Goal: Transaction & Acquisition: Purchase product/service

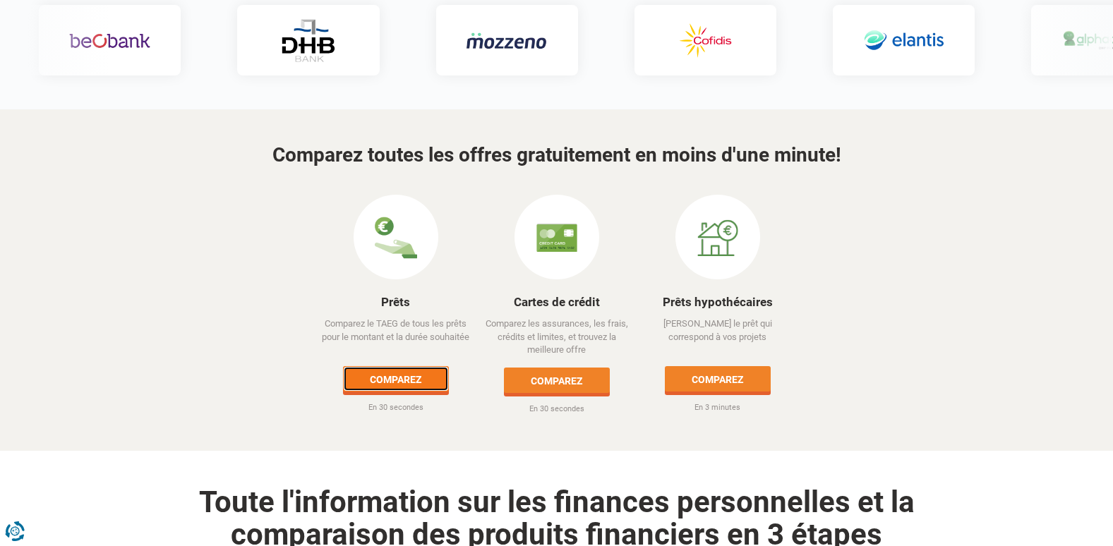
click at [420, 366] on link "Comparez" at bounding box center [396, 378] width 106 height 25
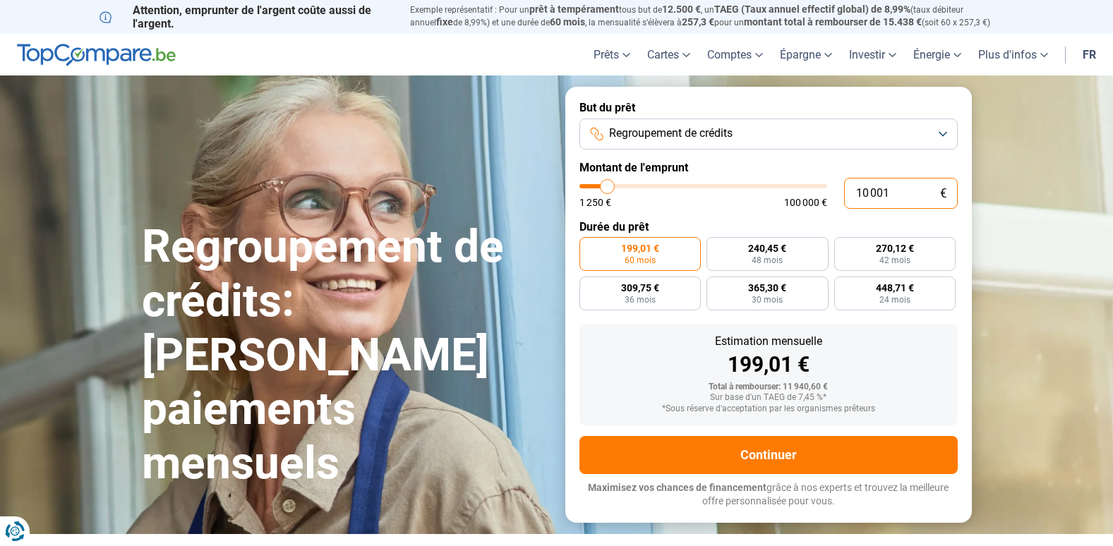
drag, startPoint x: 893, startPoint y: 192, endPoint x: 856, endPoint y: 192, distance: 36.7
click at [856, 192] on input "10 001" at bounding box center [901, 193] width 114 height 31
type input "5"
type input "1250"
type input "53"
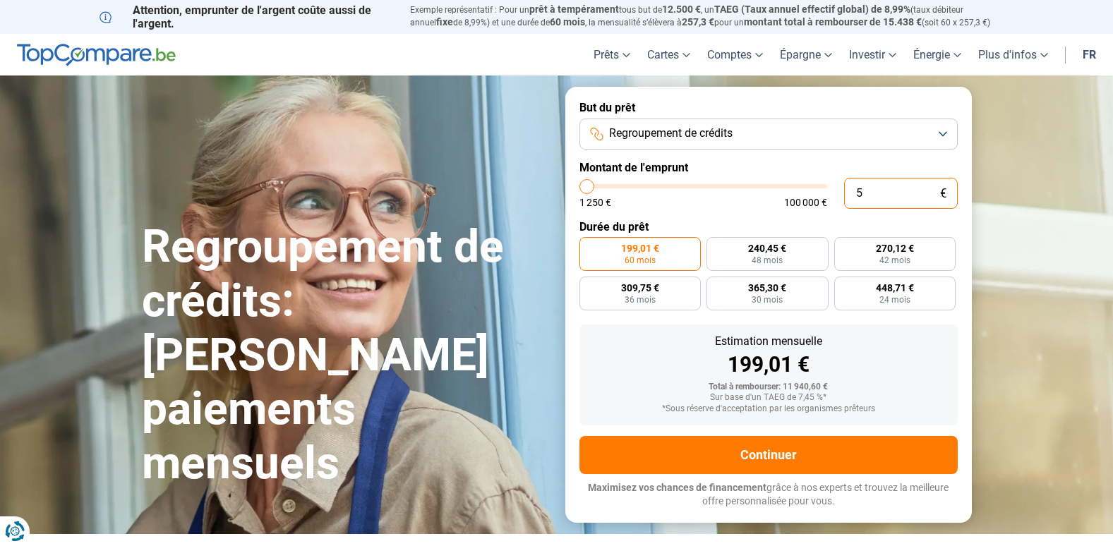
type input "1250"
type input "530"
type input "1250"
type input "5 300"
type input "5250"
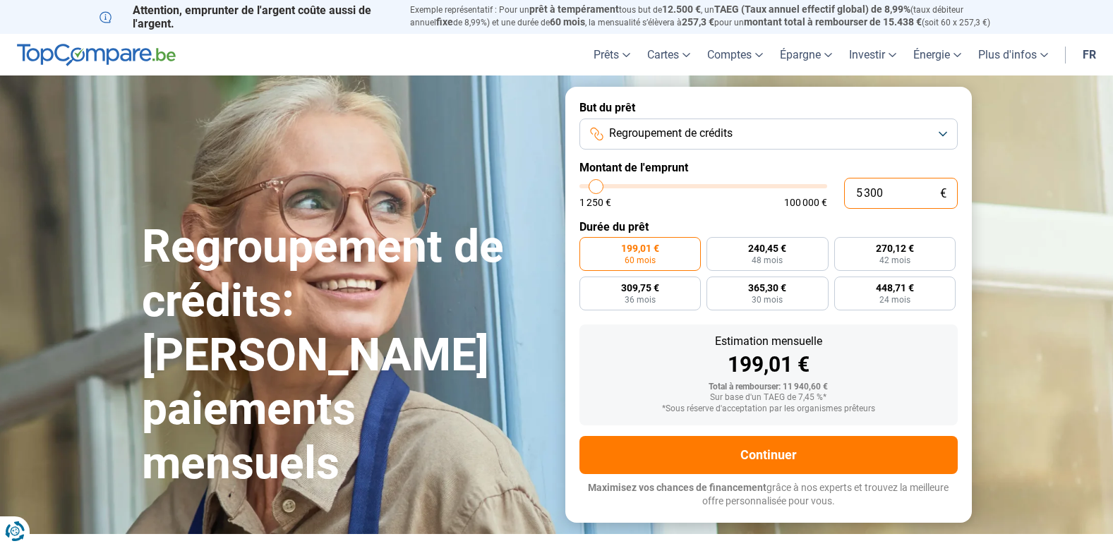
type input "53 000"
type input "53000"
radio input "false"
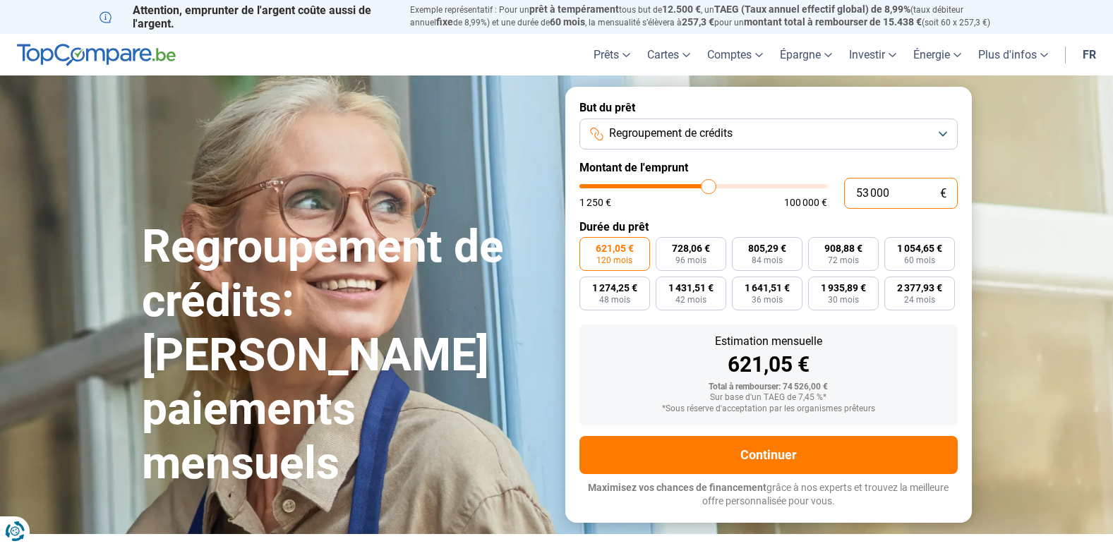
type input "5 300"
type input "5250"
type input "530"
type input "1250"
type input "53"
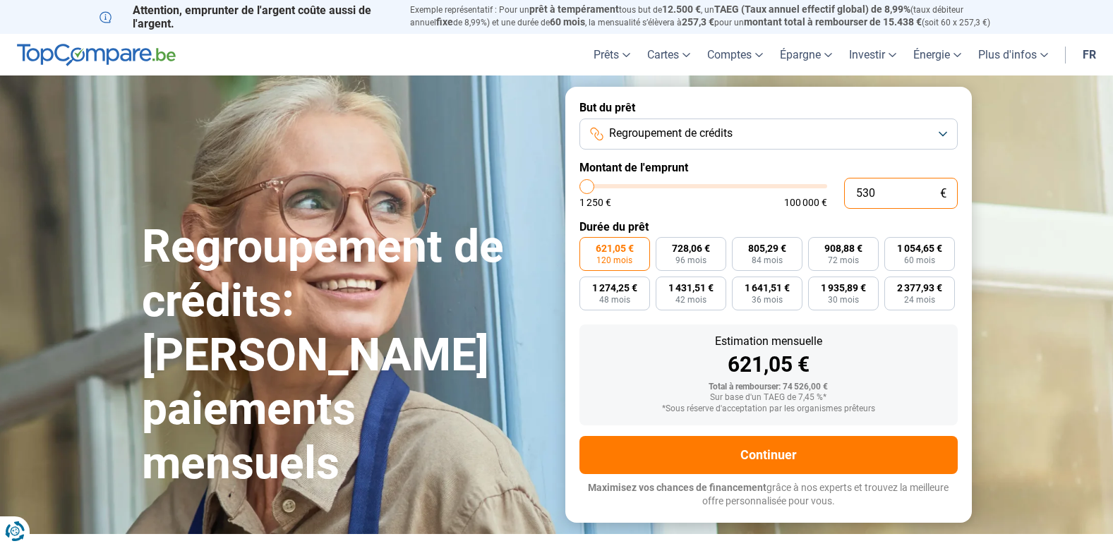
type input "1250"
type input "5"
type input "1250"
type input "0"
type input "1250"
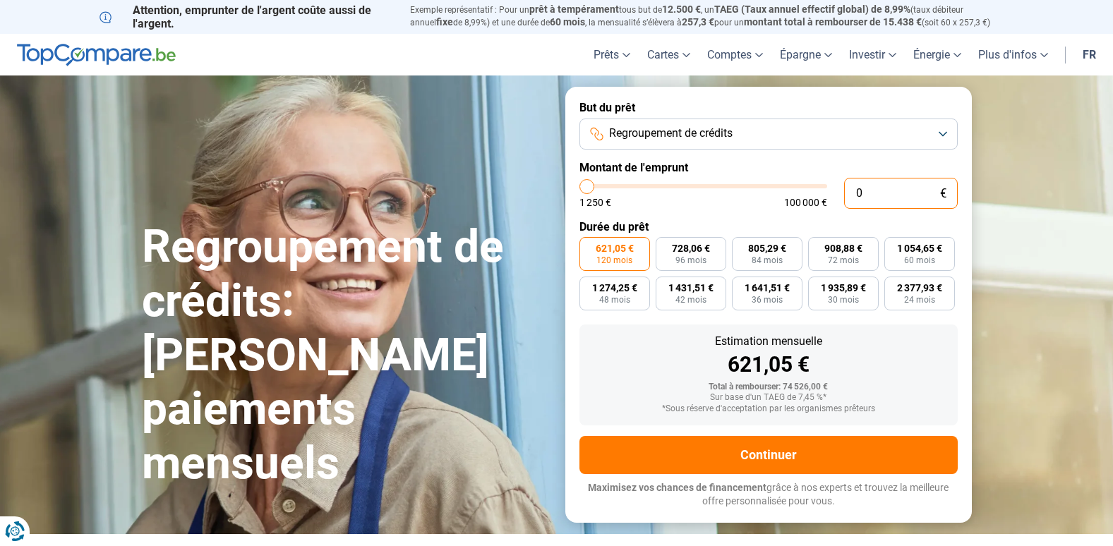
type input "8"
type input "1250"
type input "87"
type input "1250"
type input "870"
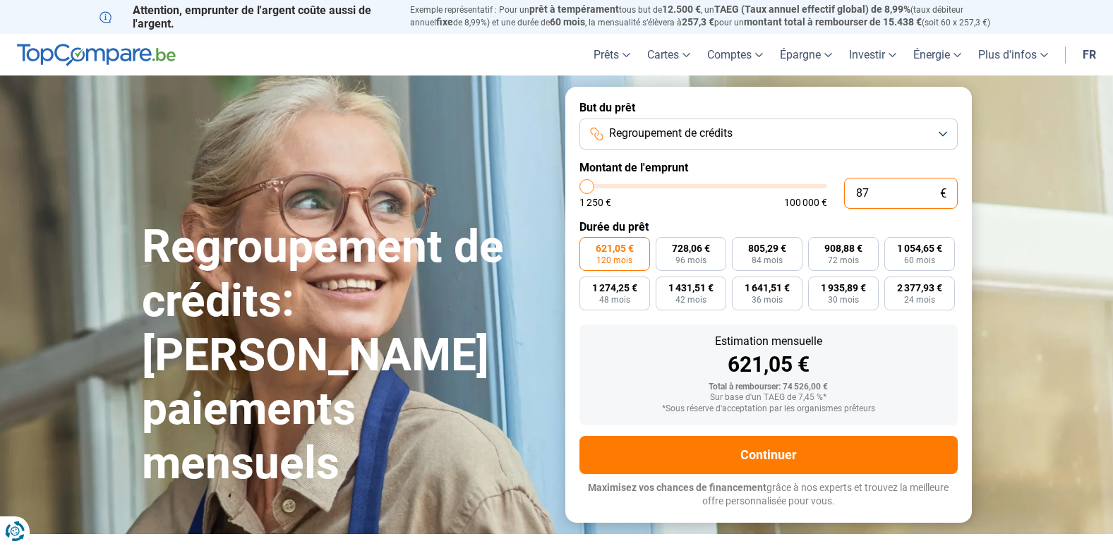
type input "1250"
type input "8 700"
type input "8750"
type input "87 000"
type input "87000"
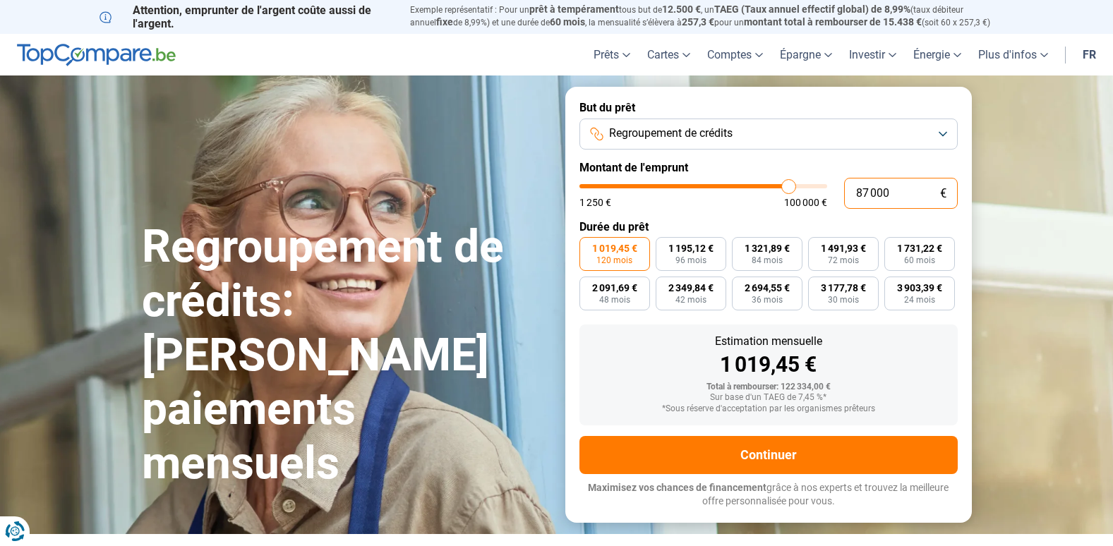
type input "87 000"
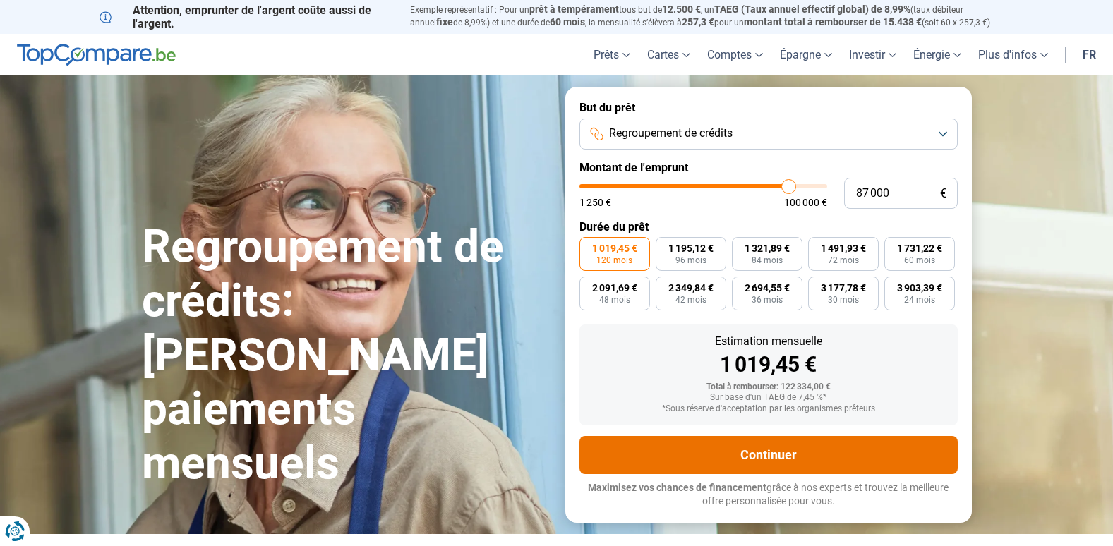
click at [763, 451] on button "Continuer" at bounding box center [768, 455] width 378 height 38
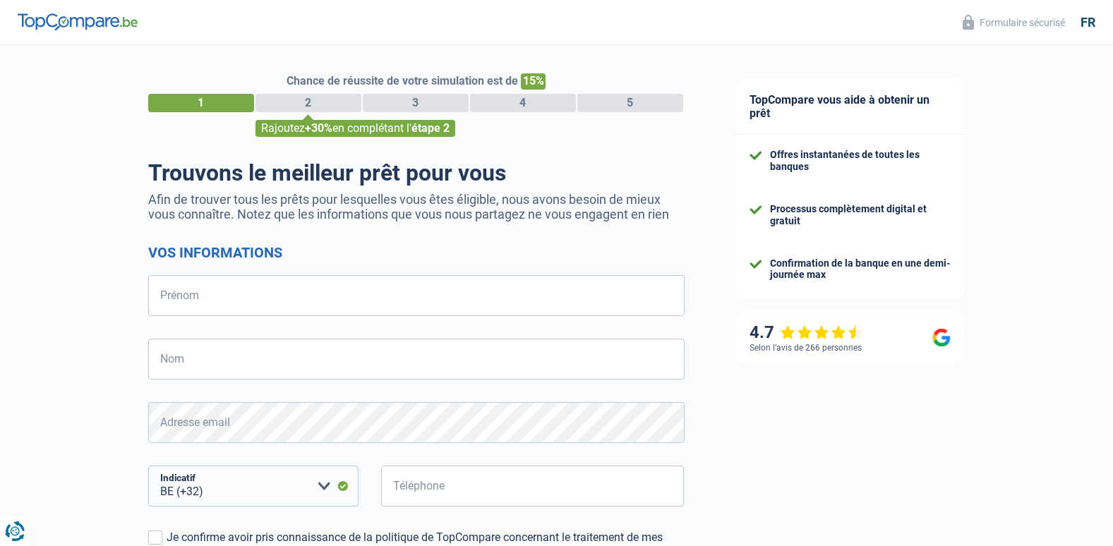
select select "32"
click at [437, 279] on input "Prénom" at bounding box center [416, 295] width 536 height 41
type input "Freddy"
click at [169, 351] on input "Nom" at bounding box center [416, 359] width 536 height 41
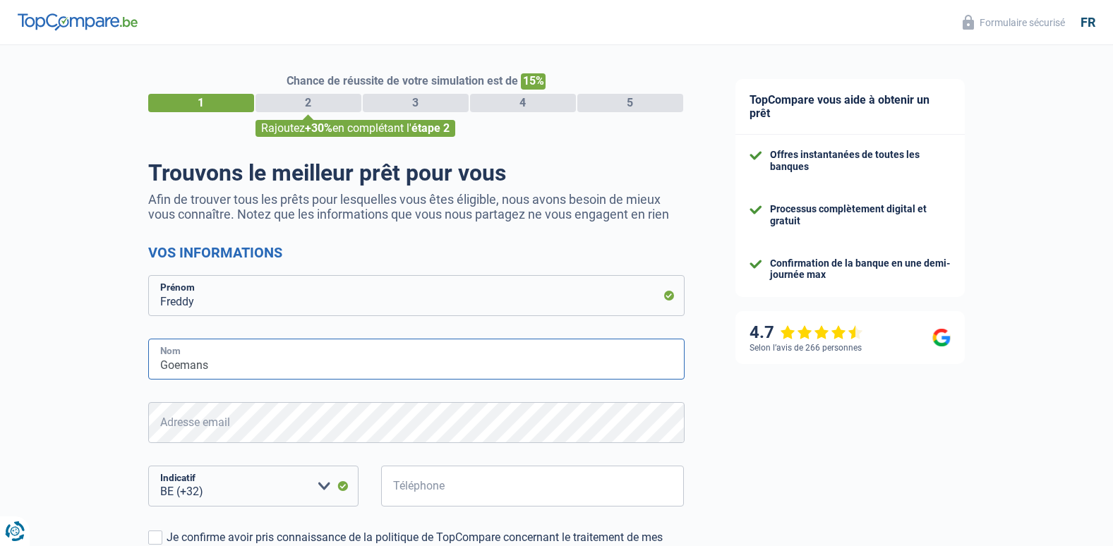
type input "Goemans"
click at [105, 375] on div "Chance de réussite de votre simulation est de 15% 1 2 3 4 5 Rajoutez +30% en co…" at bounding box center [355, 401] width 710 height 722
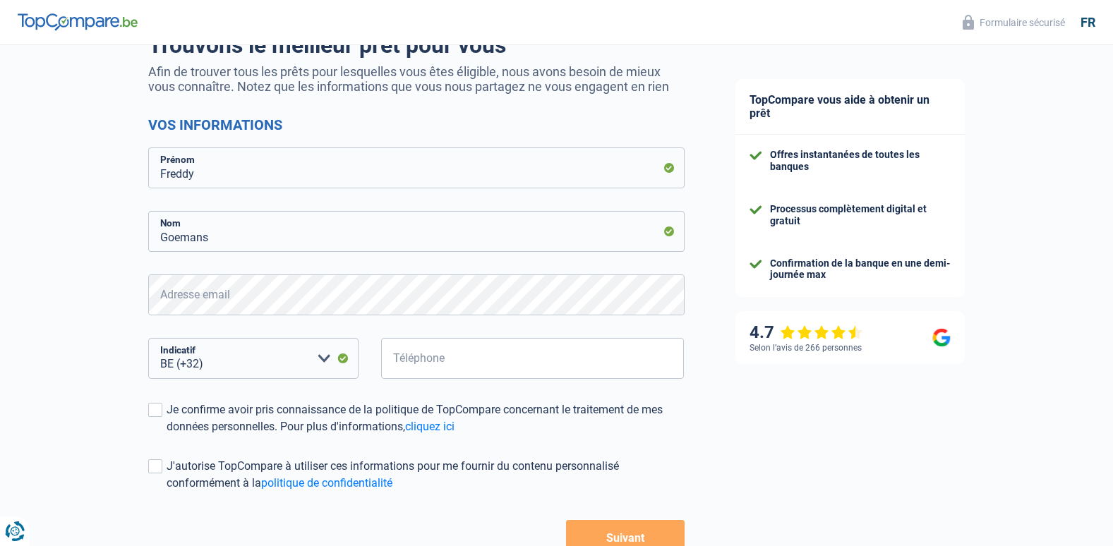
scroll to position [141, 0]
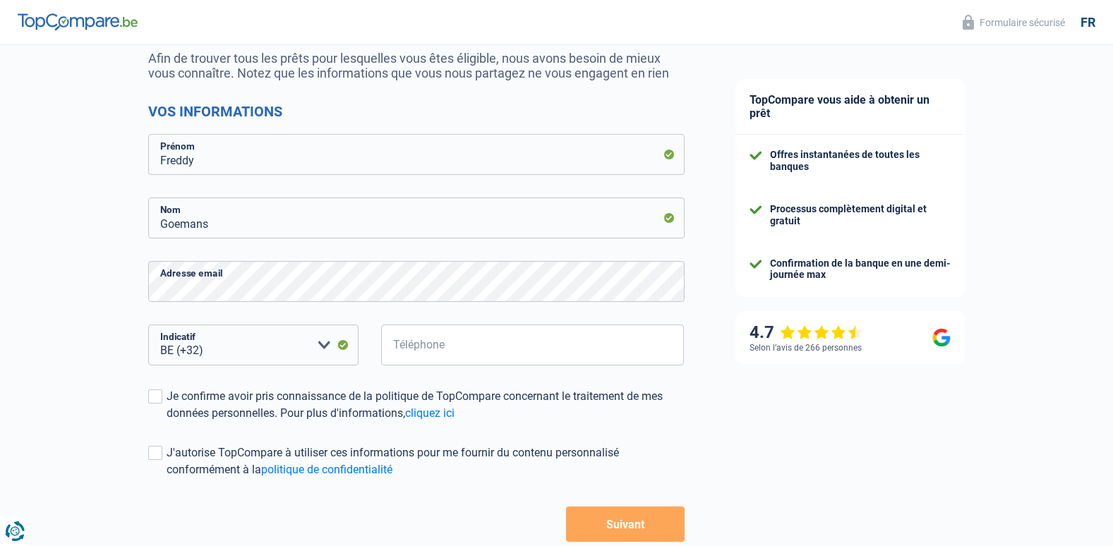
click at [123, 303] on div "Chance de réussite de votre simulation est de 15% 1 2 3 4 5 Rajoutez +30% en co…" at bounding box center [355, 259] width 710 height 722
click at [226, 352] on select "BE (+32) LU (+352) Veuillez sélectionner une option" at bounding box center [253, 345] width 210 height 41
click at [226, 351] on select "BE (+32) LU (+352) Veuillez sélectionner une option" at bounding box center [253, 345] width 210 height 41
click at [406, 342] on input "Téléphone" at bounding box center [532, 345] width 303 height 41
type input "496461080"
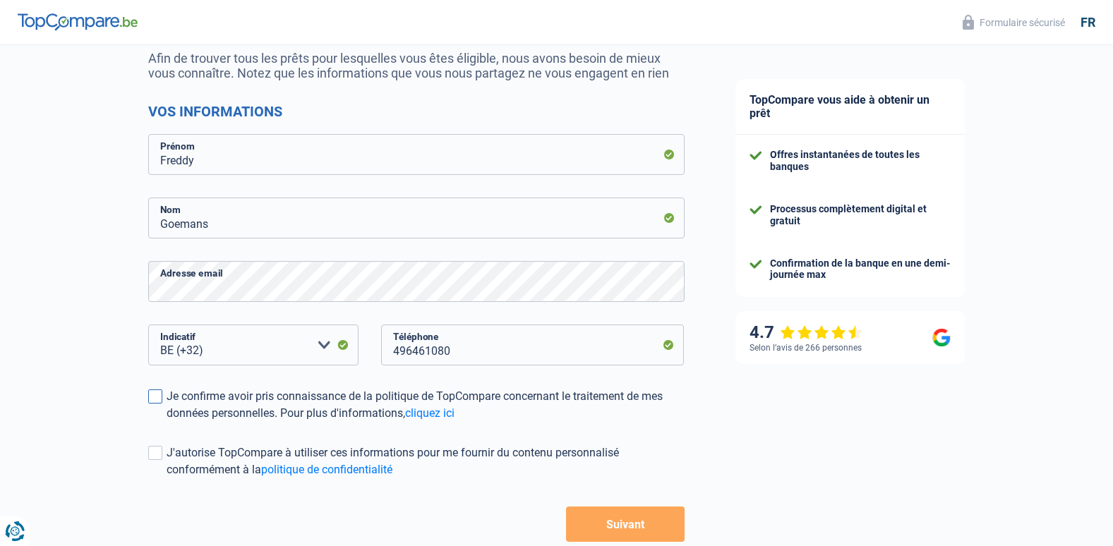
click at [157, 397] on span at bounding box center [155, 397] width 14 height 14
click at [167, 422] on input "Je confirme avoir pris connaissance de la politique de TopCompare concernant le…" at bounding box center [167, 422] width 0 height 0
click at [622, 521] on button "Suivant" at bounding box center [625, 524] width 118 height 35
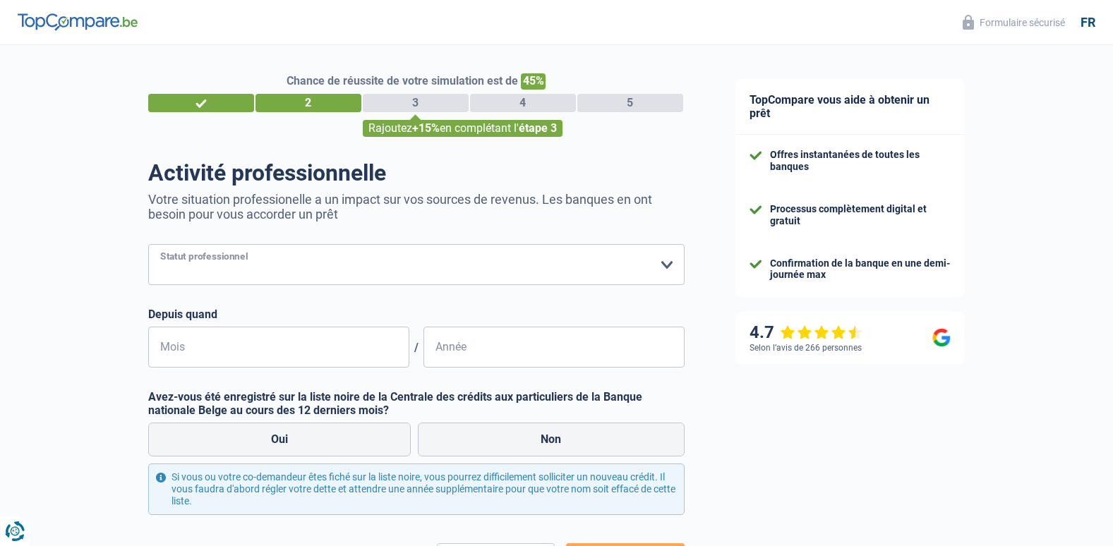
click at [399, 270] on select "Ouvrier Employé privé Employé public Invalide Indépendant Pensionné Chômeur Mut…" at bounding box center [416, 264] width 536 height 41
select select "privateEmployee"
click at [148, 246] on select "Ouvrier Employé privé Employé public Invalide Indépendant Pensionné Chômeur Mut…" at bounding box center [416, 264] width 536 height 41
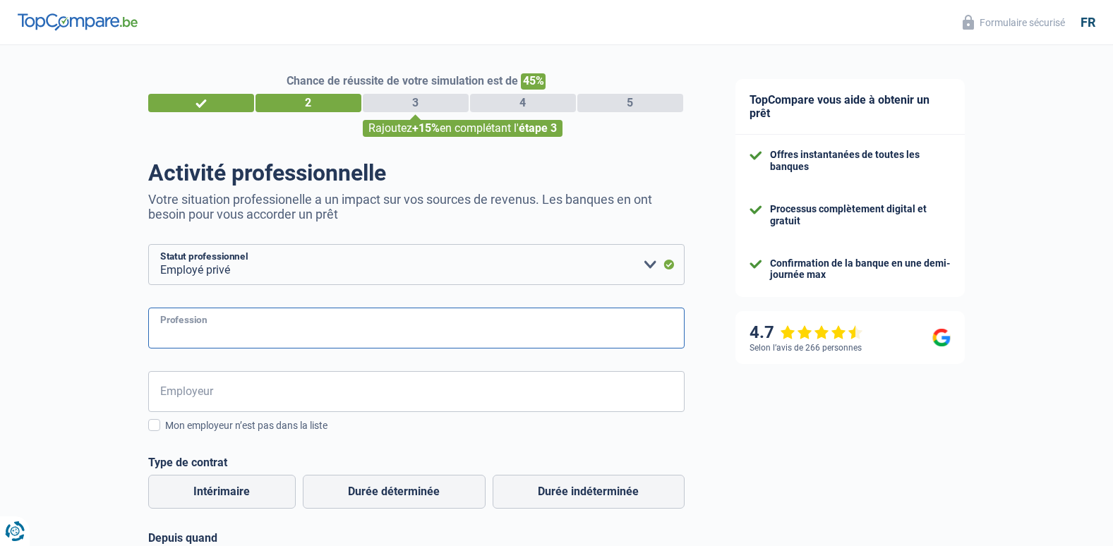
click at [298, 332] on input "Profession" at bounding box center [416, 328] width 536 height 41
type input "Responsable technique"
click at [301, 387] on input "Employeur" at bounding box center [416, 391] width 536 height 41
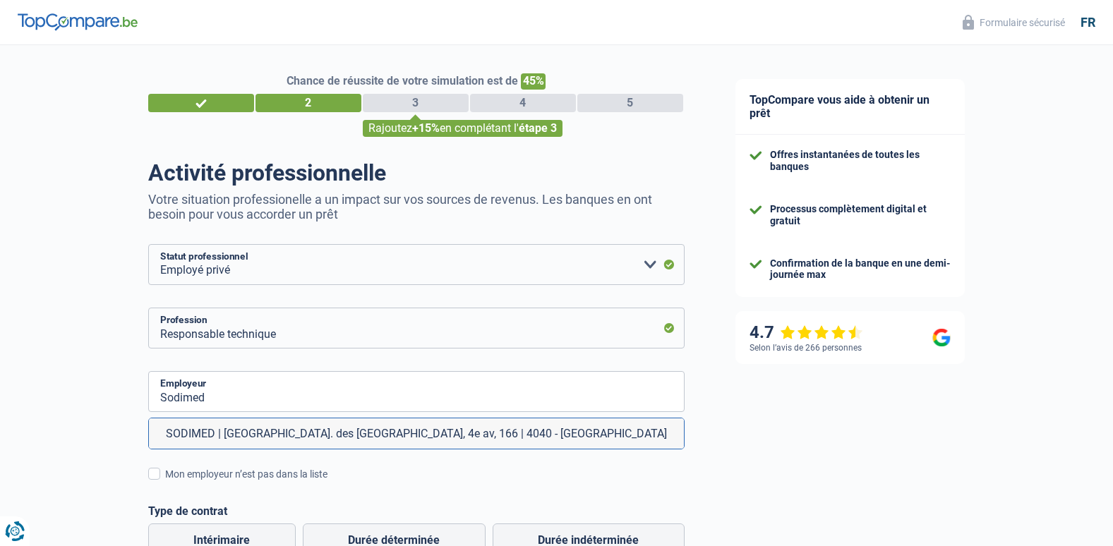
click at [302, 440] on li "SODIMED | Parc Ind. des Hauts Sarts, 4e av, 166 | 4040 - Herstal" at bounding box center [416, 433] width 535 height 30
type input "SODIMED | Parc Ind. des Hauts Sarts, 4e av, 166 | 4040 - Herstal"
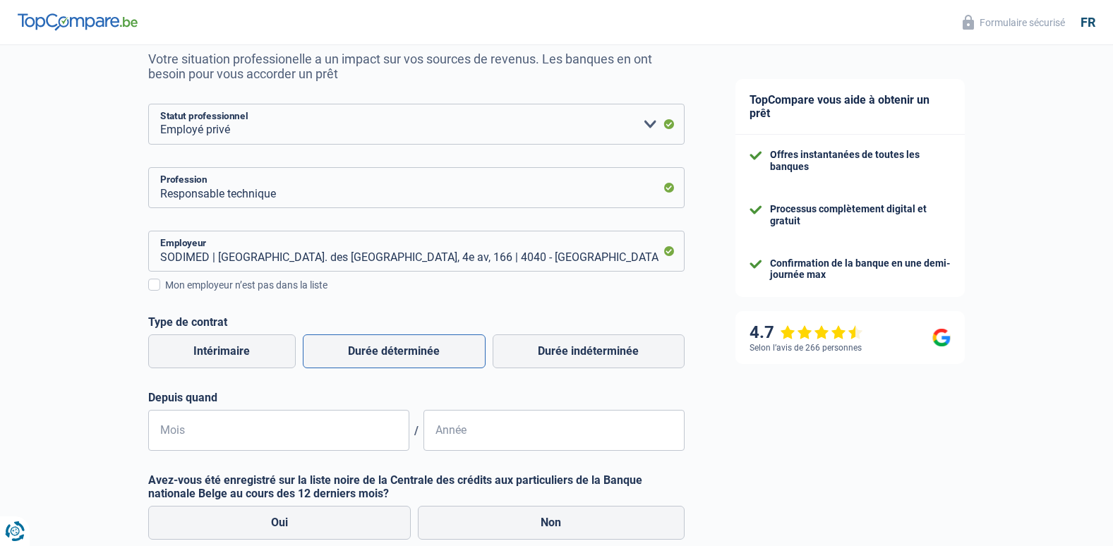
scroll to position [141, 0]
click at [542, 356] on label "Durée indéterminée" at bounding box center [589, 351] width 192 height 34
click at [542, 356] on input "Durée indéterminée" at bounding box center [589, 351] width 192 height 34
radio input "true"
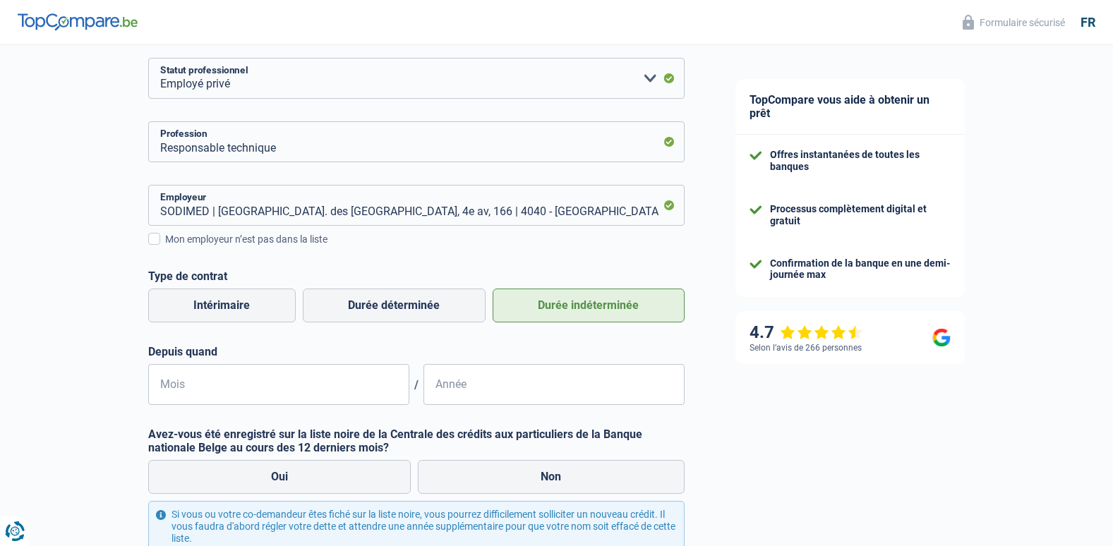
scroll to position [212, 0]
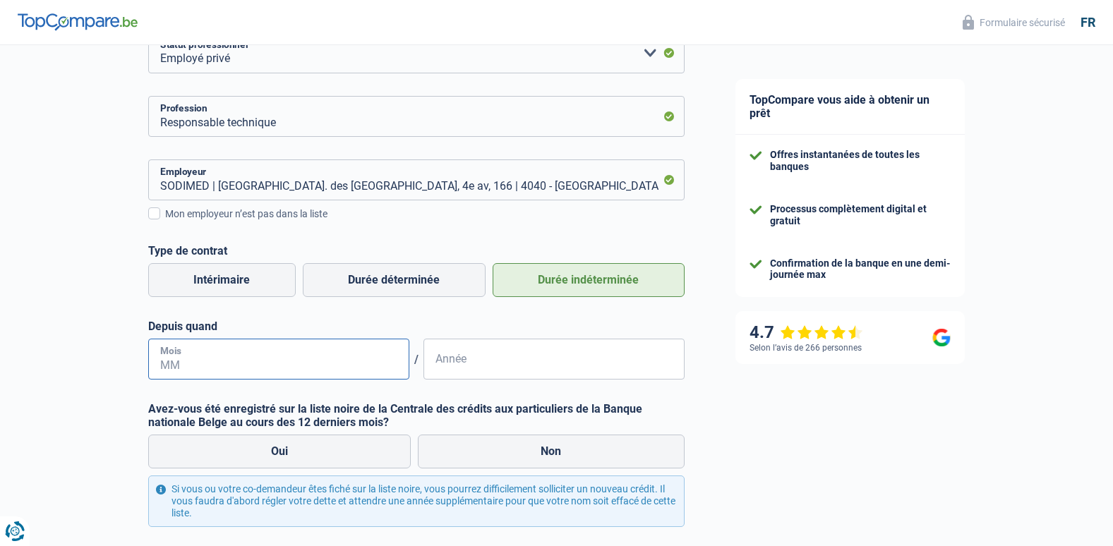
click at [305, 362] on input "Mois" at bounding box center [278, 359] width 261 height 41
type input "11"
click at [447, 367] on input "Année" at bounding box center [553, 359] width 261 height 41
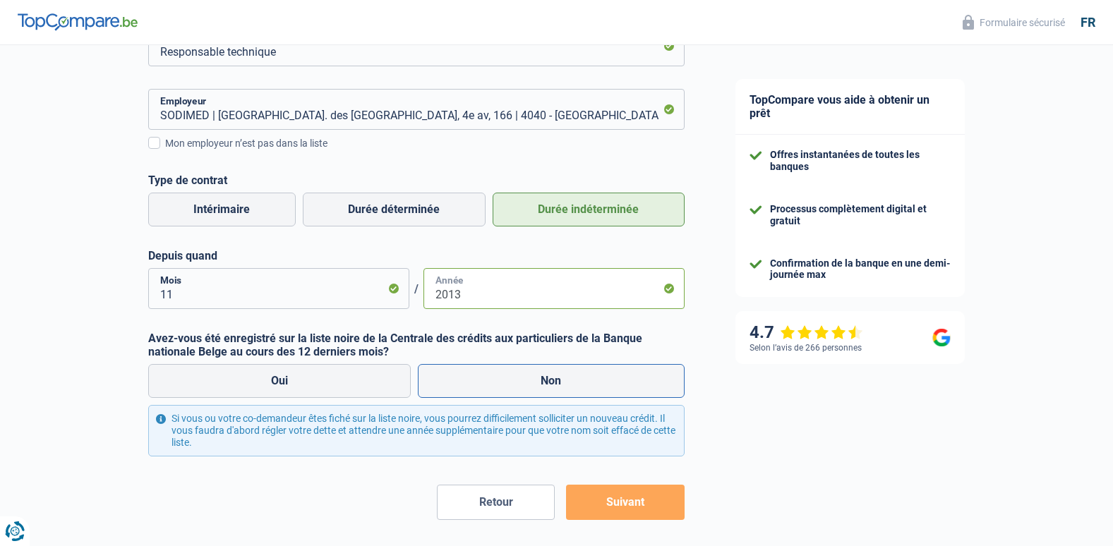
type input "2013"
click at [498, 380] on label "Non" at bounding box center [551, 381] width 267 height 34
click at [498, 380] on input "Non" at bounding box center [551, 381] width 267 height 34
radio input "true"
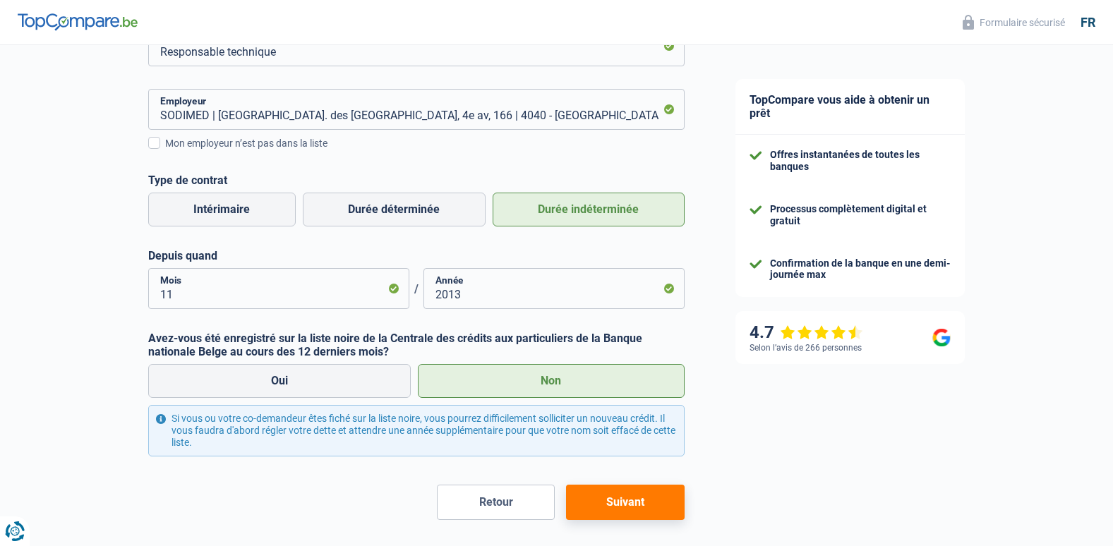
click at [617, 507] on button "Suivant" at bounding box center [625, 502] width 118 height 35
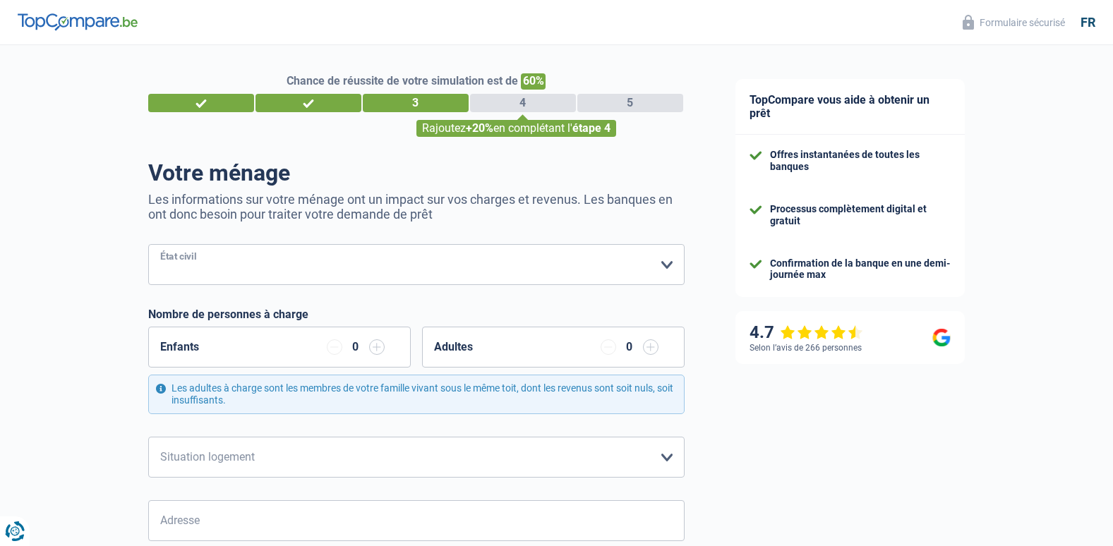
click at [501, 261] on select "Célibataire Marié(e) Cohabitant(e) légal(e) Divorcé(e) Veuf(ve) Séparé (de fait…" at bounding box center [416, 264] width 536 height 41
select select "single"
click at [148, 246] on select "Célibataire Marié(e) Cohabitant(e) légal(e) Divorcé(e) Veuf(ve) Séparé (de fait…" at bounding box center [416, 264] width 536 height 41
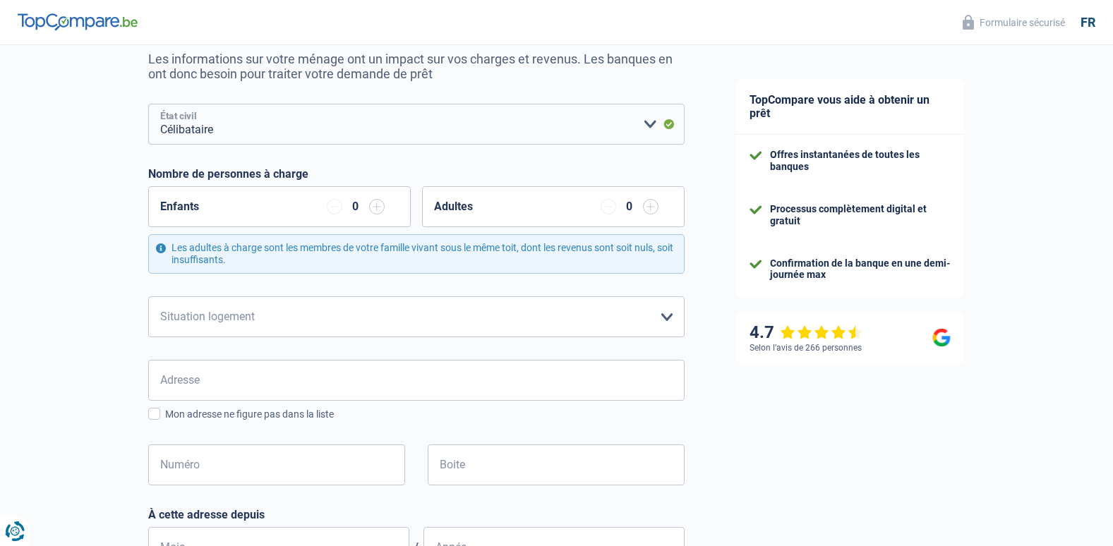
scroll to position [141, 0]
click at [663, 319] on select "Locataire Propriétaire avec prêt hypothécaire Propriétaire sans prêt hypothécai…" at bounding box center [416, 316] width 536 height 41
select select "liveWithParents"
click at [148, 296] on select "Locataire Propriétaire avec prêt hypothécaire Propriétaire sans prêt hypothécai…" at bounding box center [416, 316] width 536 height 41
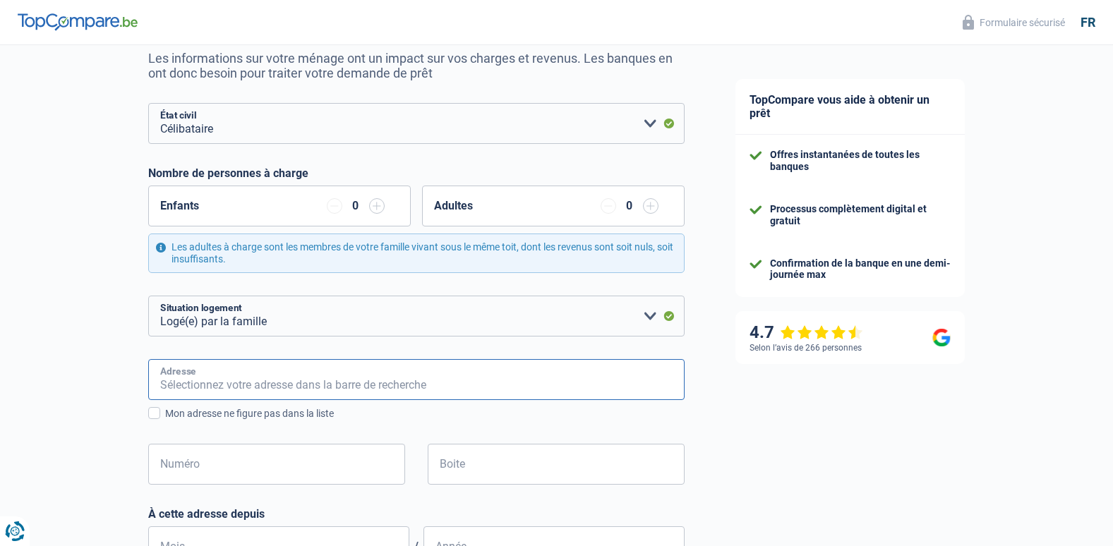
click at [282, 386] on input "Adresse" at bounding box center [416, 379] width 536 height 41
type input "Rue de la Pépinière 11"
type input "Belgique"
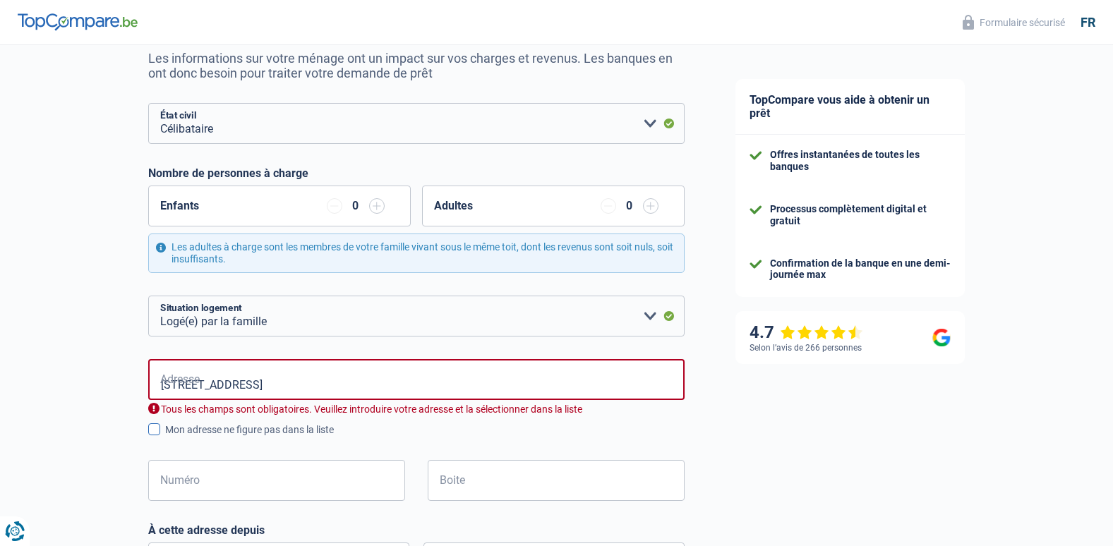
type input "Belgique"
click at [304, 385] on input "Rue de la Pépinière 11" at bounding box center [416, 379] width 536 height 41
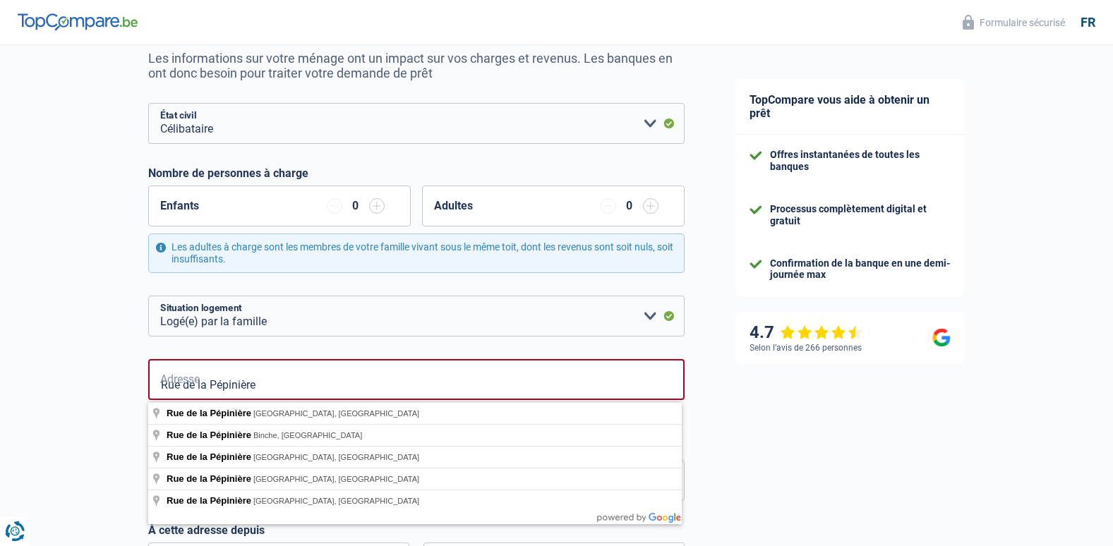
click at [82, 391] on div "Chance de réussite de votre simulation est de 60% 1 2 3 4 5 Rajoutez +20% en co…" at bounding box center [355, 446] width 710 height 1097
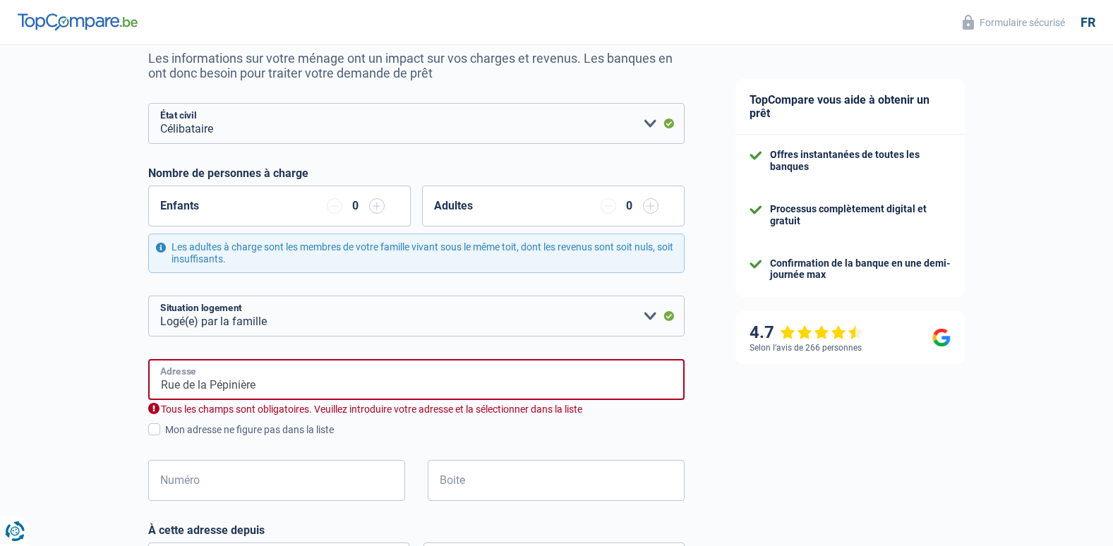
click at [263, 391] on input "Rue de la Pépinière" at bounding box center [416, 379] width 536 height 41
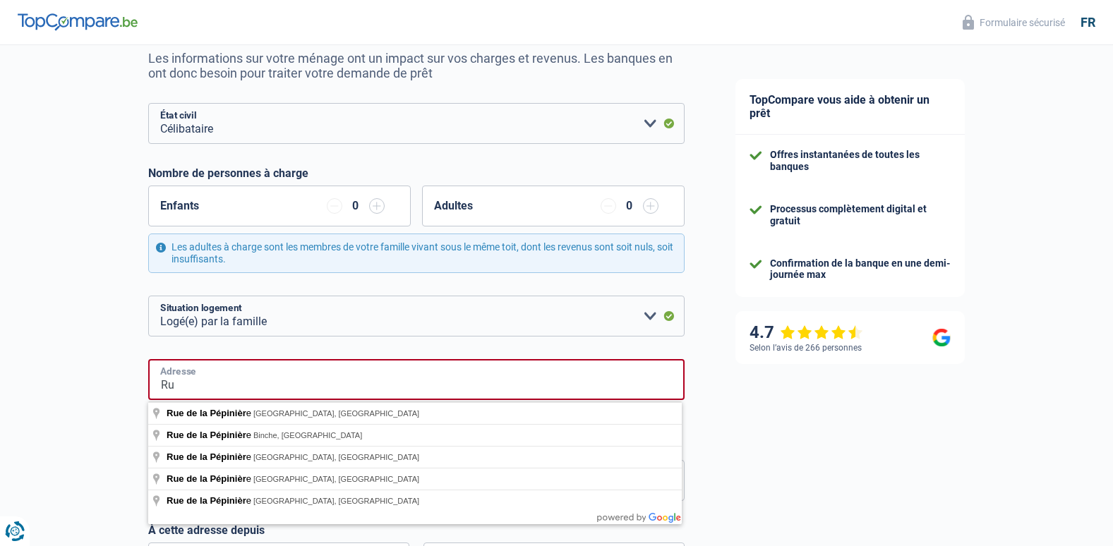
type input "R"
type input "rue de la Pépinière"
click at [59, 408] on div "Chance de réussite de votre simulation est de 60% 1 2 3 4 5 Rajoutez +20% en co…" at bounding box center [355, 446] width 710 height 1097
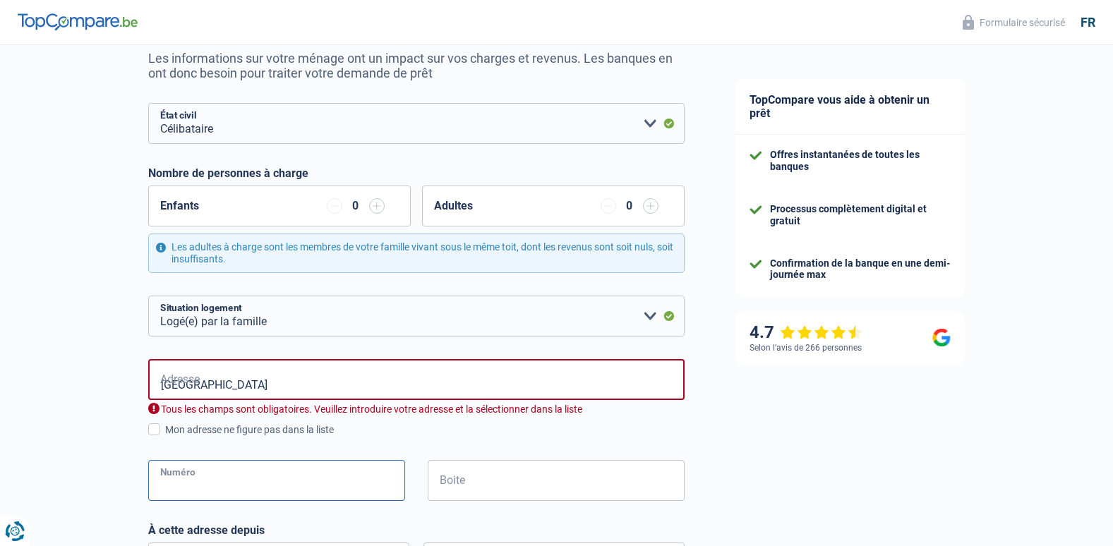
click at [174, 481] on input "Numéro" at bounding box center [276, 480] width 257 height 41
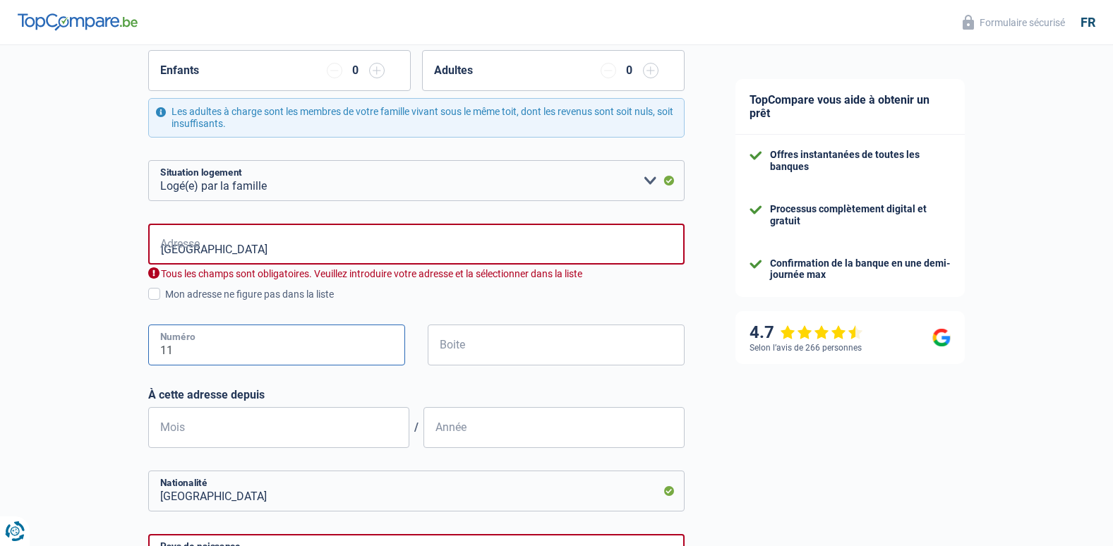
scroll to position [282, 0]
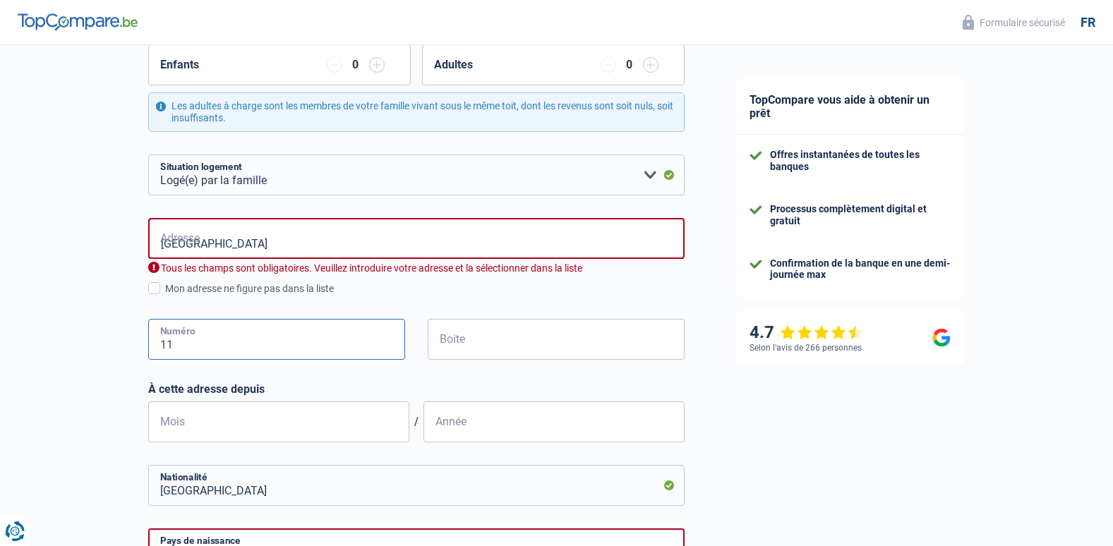
type input "11"
click at [289, 421] on input "Mois" at bounding box center [278, 422] width 261 height 41
type input "01"
click at [487, 435] on input "Année" at bounding box center [553, 422] width 261 height 41
type input "2023"
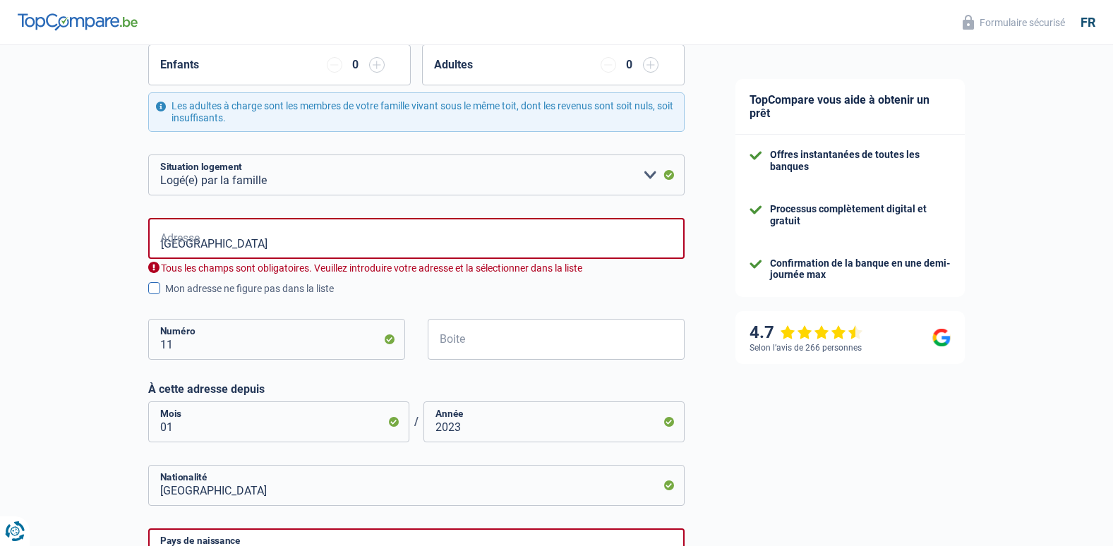
click at [185, 293] on div "Mon adresse ne figure pas dans la liste" at bounding box center [424, 289] width 519 height 15
click at [165, 296] on input "Mon adresse ne figure pas dans la liste" at bounding box center [165, 296] width 0 height 0
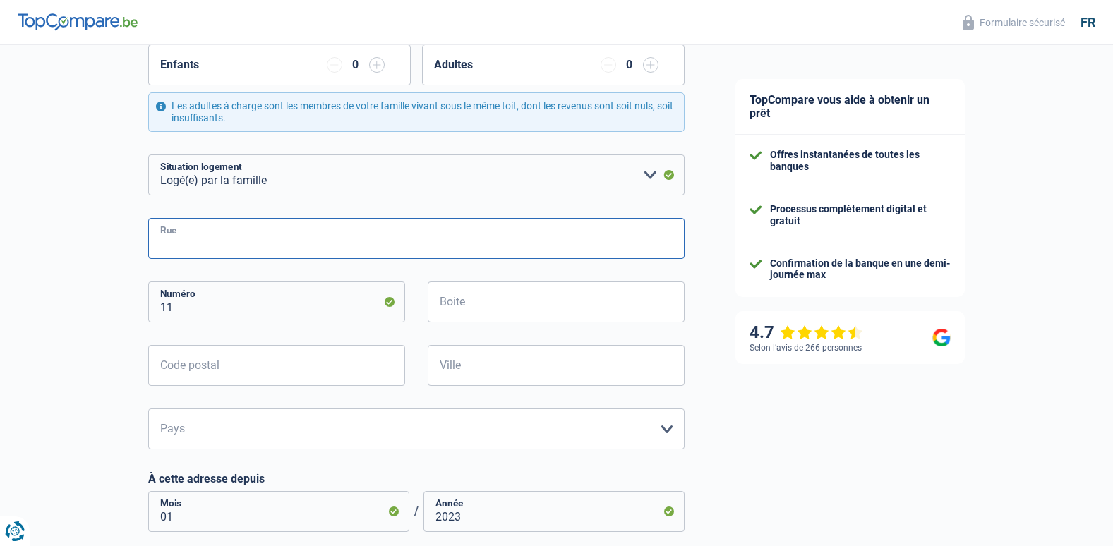
click at [239, 234] on input "Rue" at bounding box center [416, 238] width 536 height 41
type input "Rue de la Pépinière"
click at [130, 346] on div "Chance de réussite de votre simulation est de 60% 1 2 3 4 5 Rajoutez +20% en co…" at bounding box center [355, 350] width 710 height 1187
click at [287, 360] on input "Code postal" at bounding box center [276, 365] width 257 height 41
type input "4450"
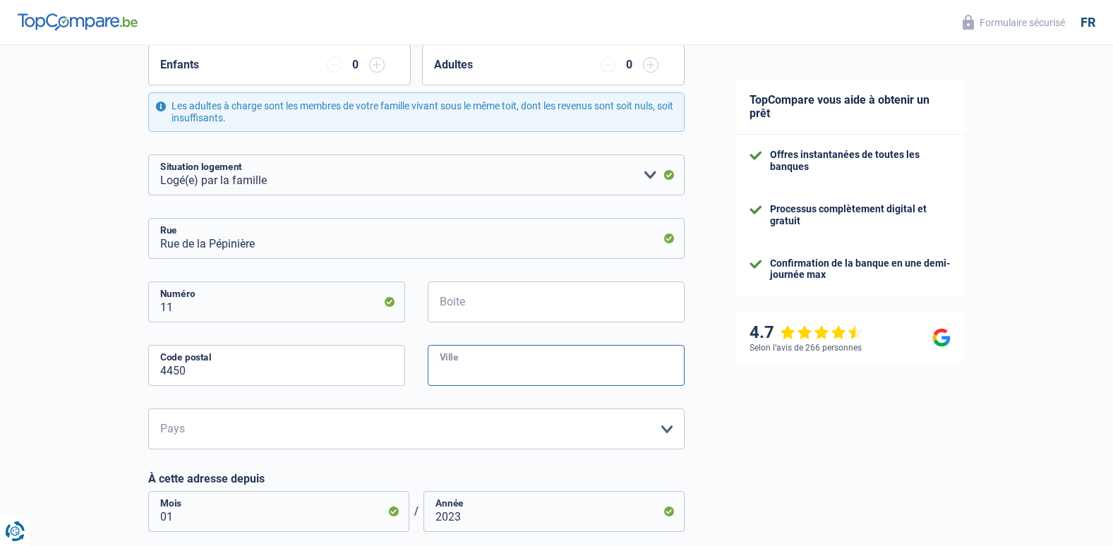
type input "Slins - Juprelle"
type input "4450"
click at [165, 428] on select "Belgique Luxembourg Veuillez sélectionner une option" at bounding box center [416, 429] width 536 height 41
select select "BE"
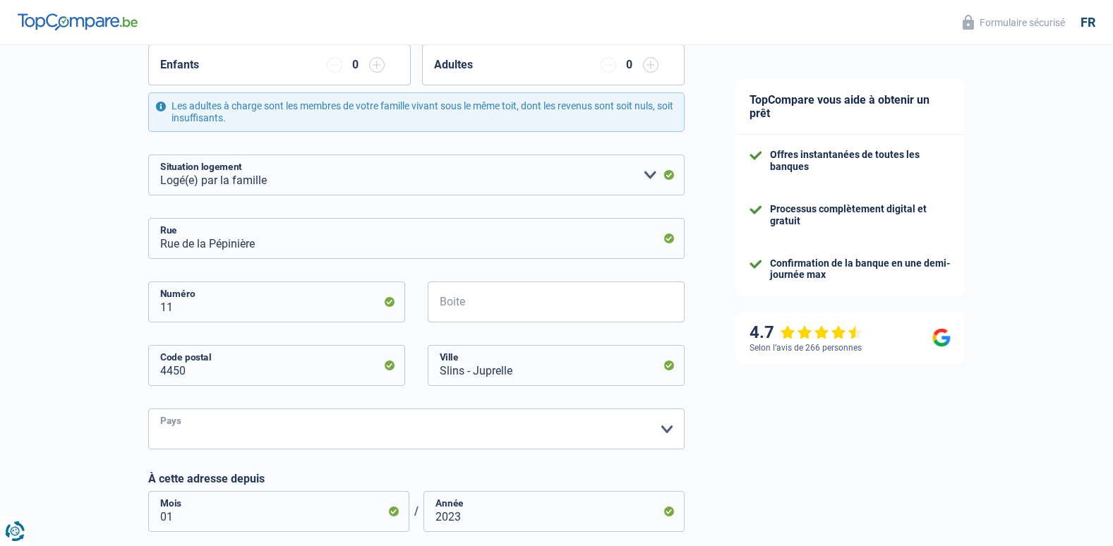
click at [148, 409] on select "Belgique Luxembourg Veuillez sélectionner une option" at bounding box center [416, 429] width 536 height 41
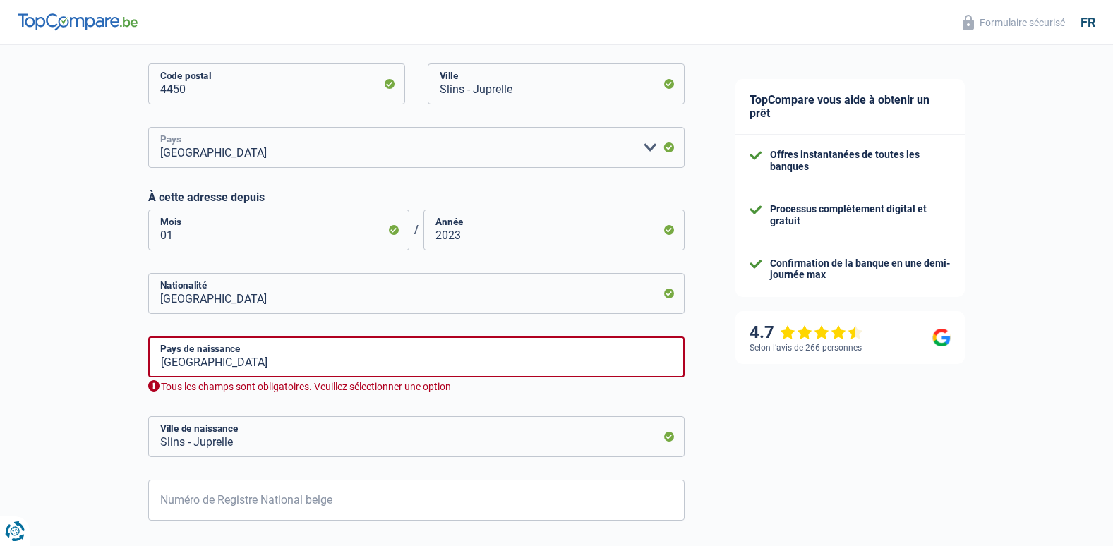
scroll to position [565, 0]
click at [205, 361] on input "Belgique" at bounding box center [416, 356] width 536 height 41
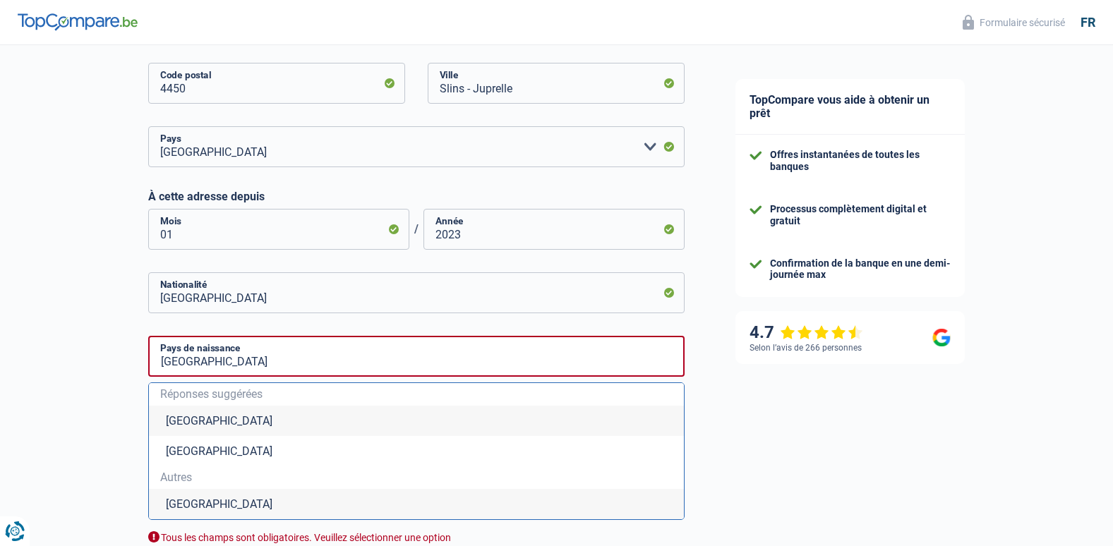
click at [188, 423] on li "Belgique" at bounding box center [416, 421] width 535 height 30
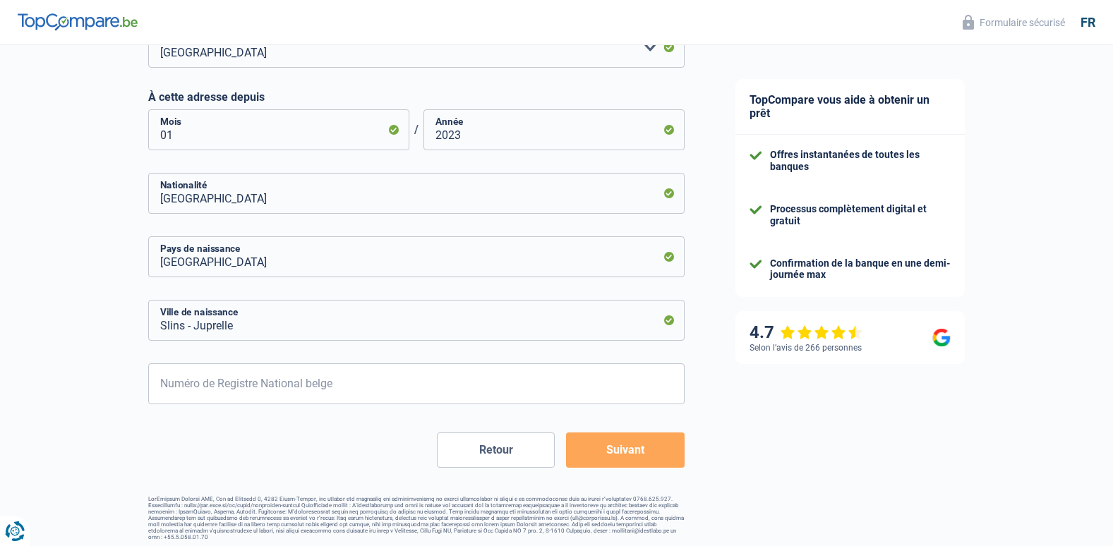
scroll to position [669, 0]
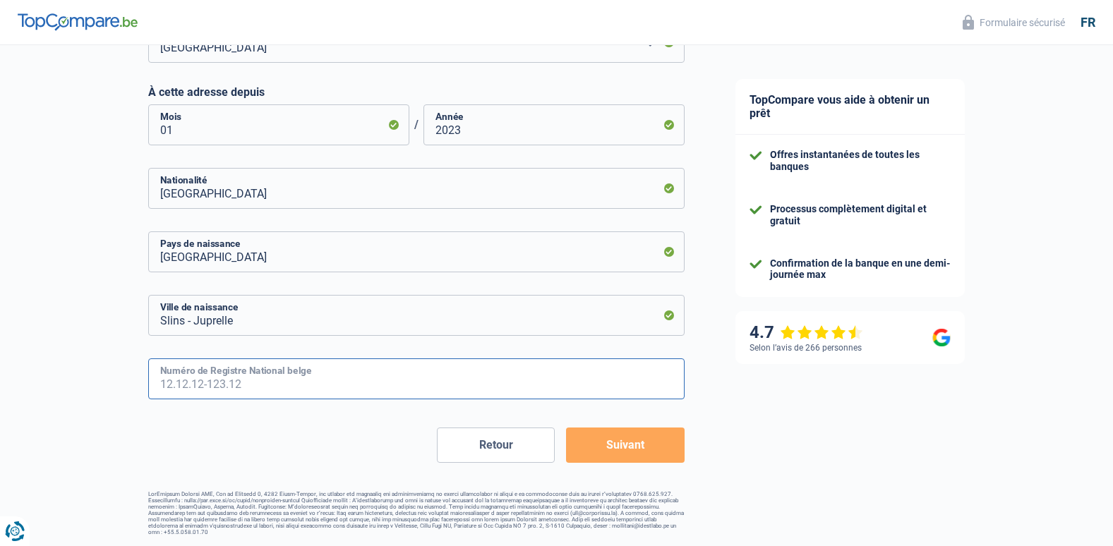
click at [177, 383] on input "Numéro de Registre National belge" at bounding box center [416, 378] width 536 height 41
type input "77.12.15-059.28"
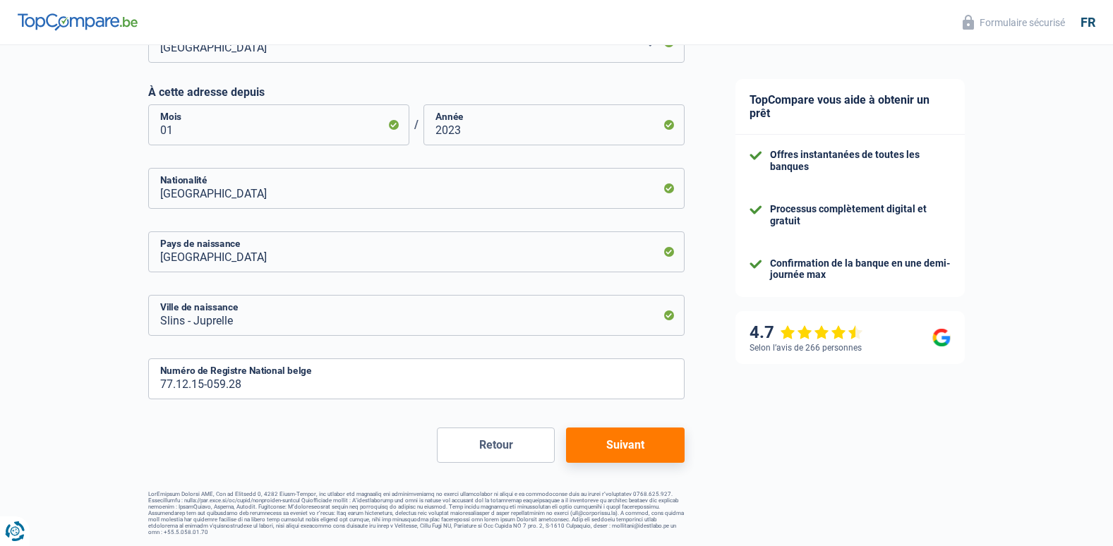
click at [609, 453] on button "Suivant" at bounding box center [625, 445] width 118 height 35
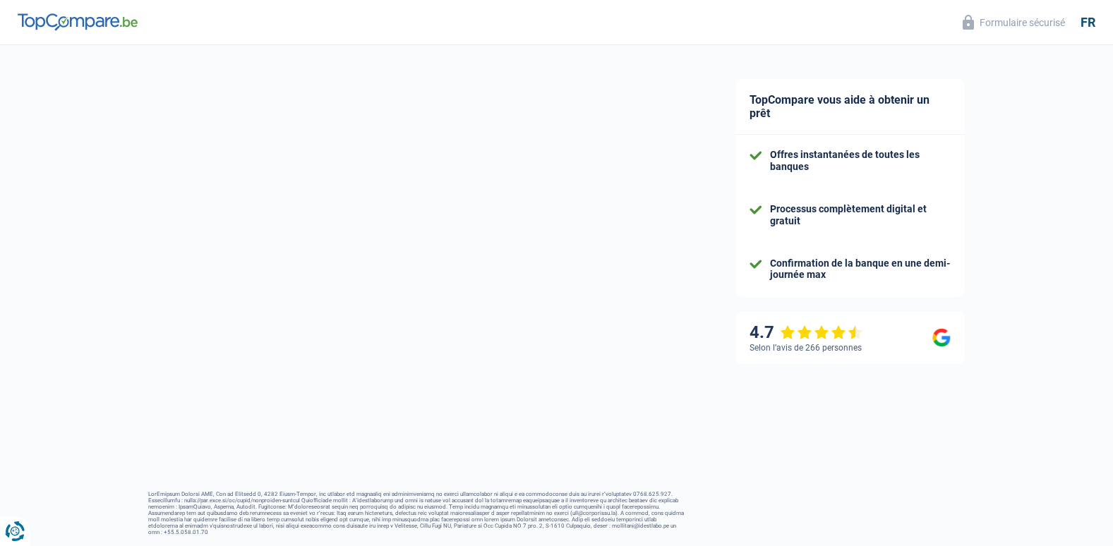
select select "netSalary"
select select "mealVouchers"
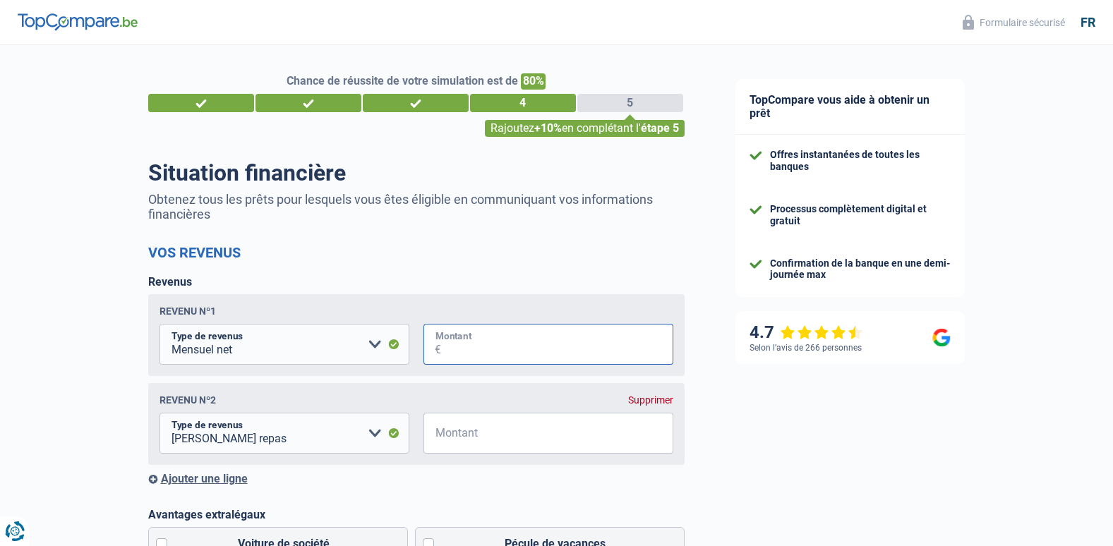
click at [538, 354] on input "Montant" at bounding box center [557, 344] width 232 height 41
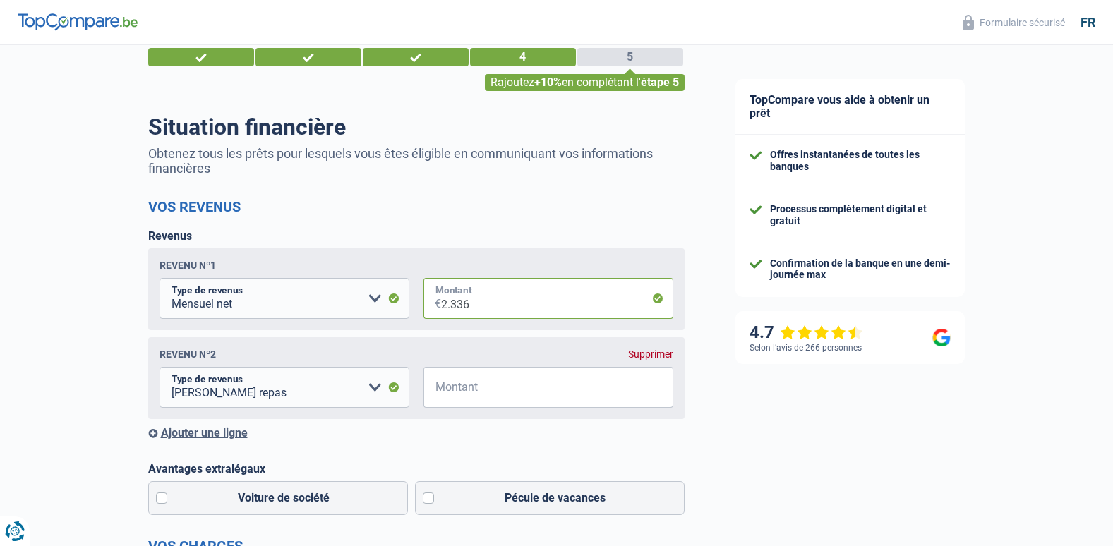
scroll to position [71, 0]
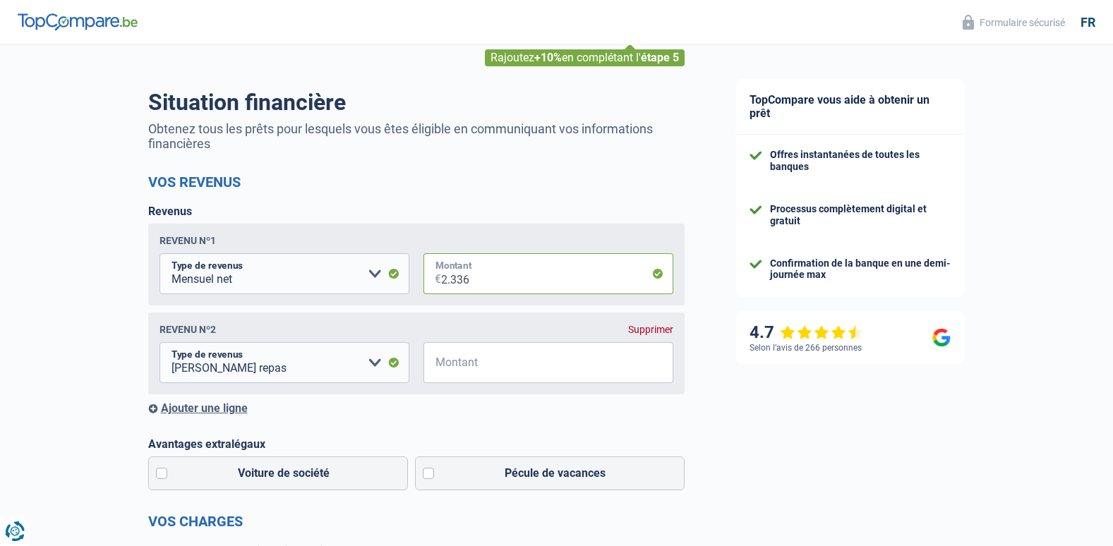
type input "2.336"
click at [441, 361] on input "Montant" at bounding box center [557, 362] width 232 height 41
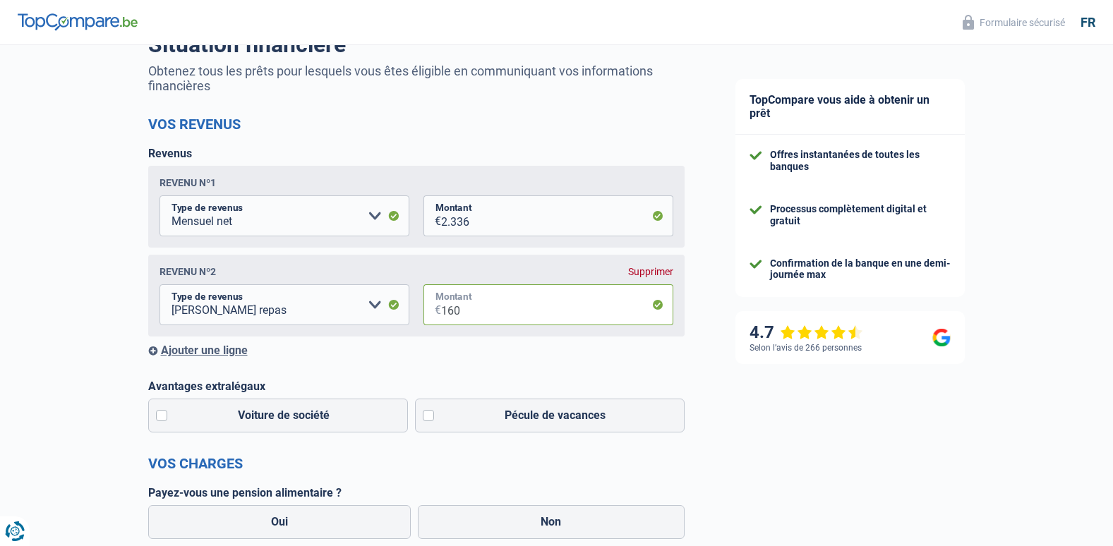
scroll to position [141, 0]
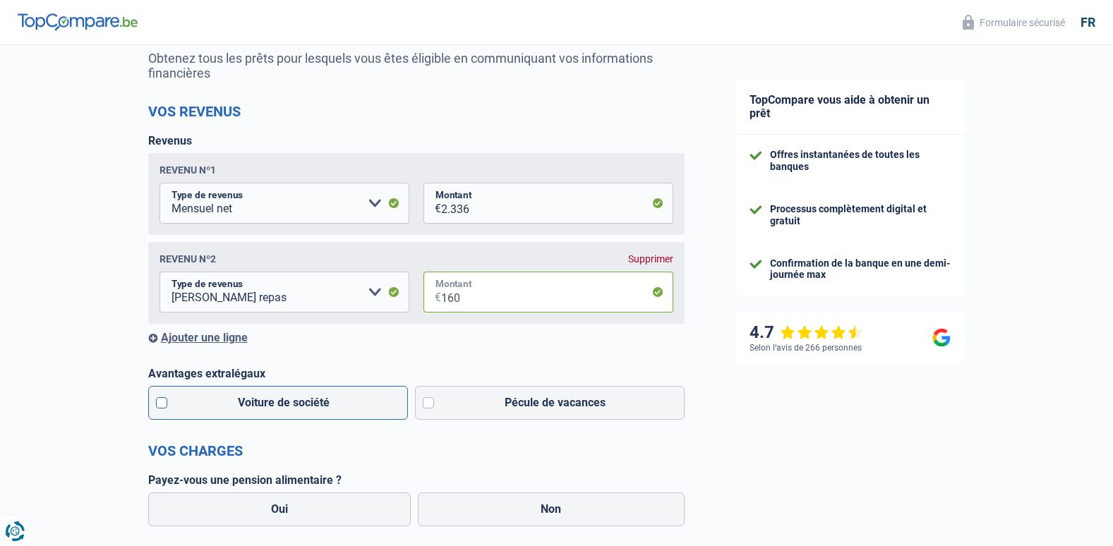
type input "160"
click at [159, 411] on label "Voiture de société" at bounding box center [278, 403] width 260 height 34
click at [159, 411] on input "Voiture de société" at bounding box center [278, 403] width 260 height 34
checkbox input "true"
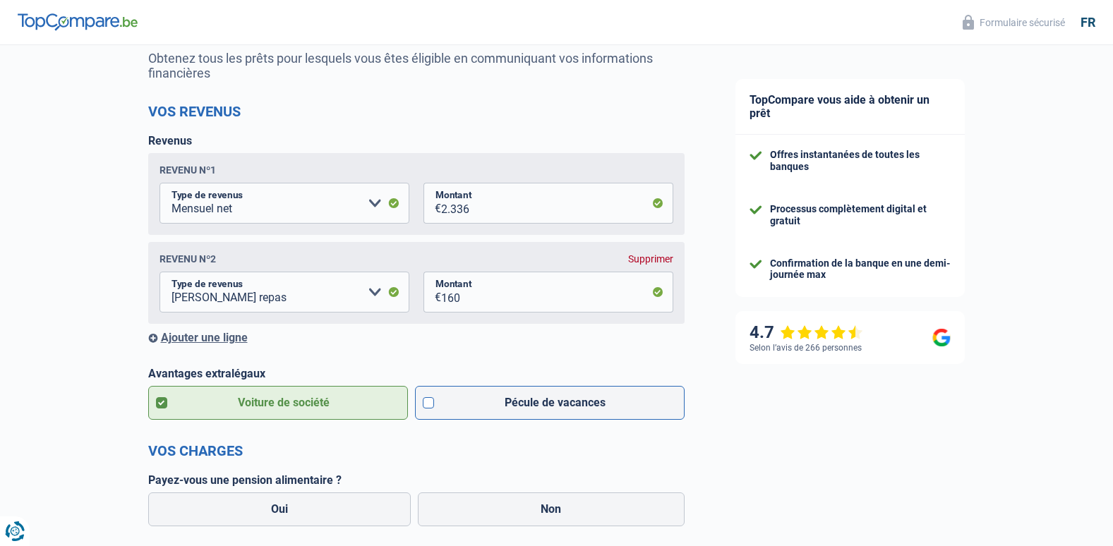
click at [429, 404] on label "Pécule de vacances" at bounding box center [550, 403] width 270 height 34
click at [429, 404] on input "Pécule de vacances" at bounding box center [550, 403] width 270 height 34
checkbox input "true"
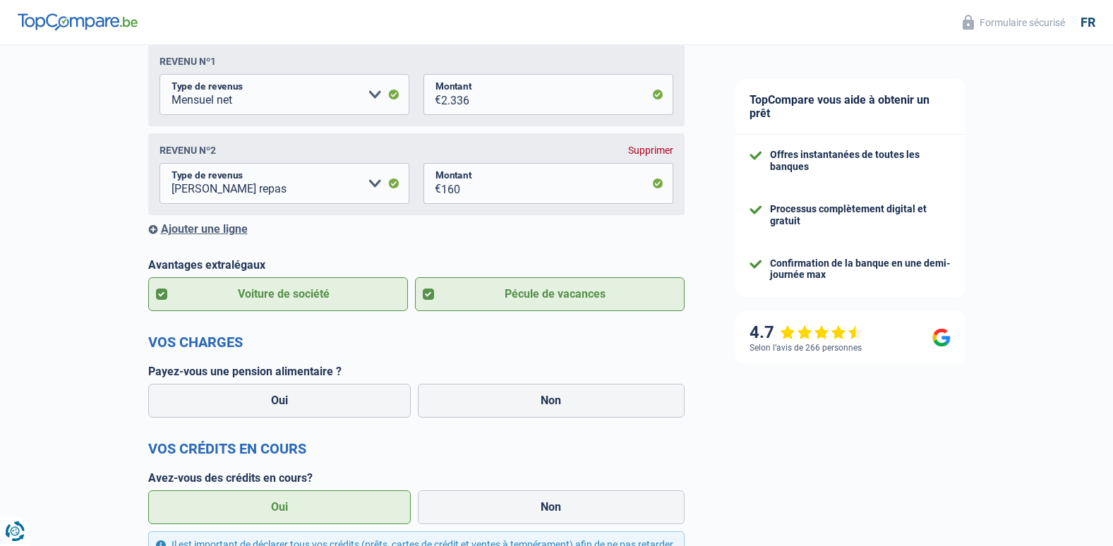
scroll to position [282, 0]
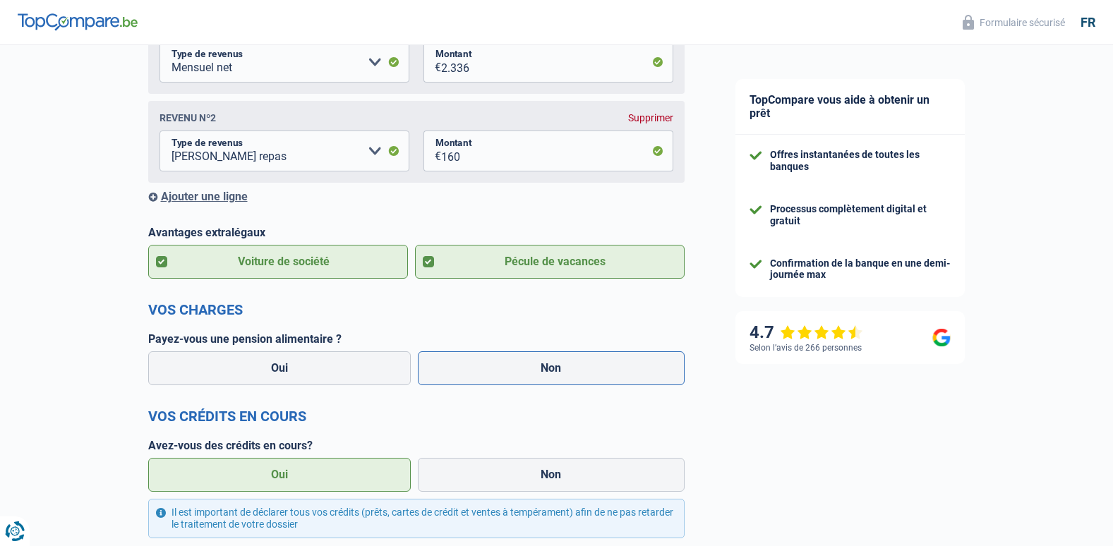
click at [503, 371] on label "Non" at bounding box center [551, 368] width 267 height 34
click at [503, 371] on input "Non" at bounding box center [551, 368] width 267 height 34
radio input "true"
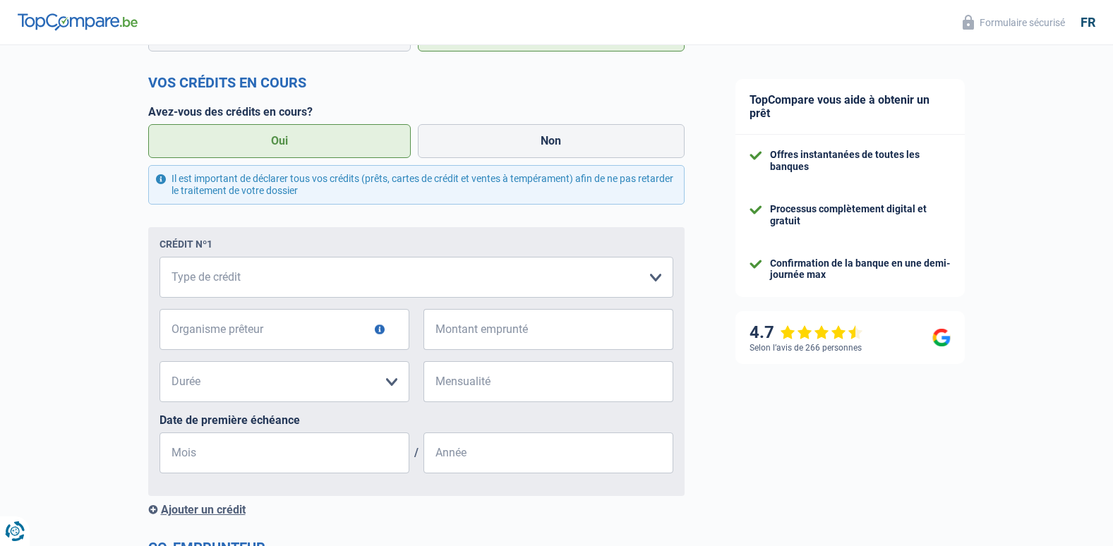
scroll to position [635, 0]
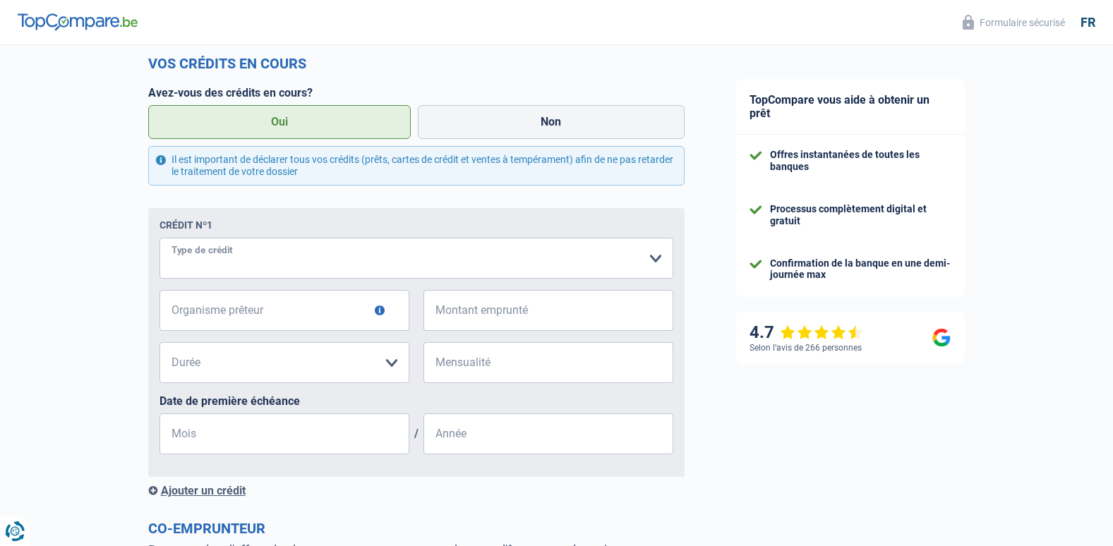
click at [295, 261] on select "Carte ou ouverture de crédit Prêt hypothécaire Vente à tempérament Prêt à tempé…" at bounding box center [416, 258] width 514 height 41
select select "creditConsolidation"
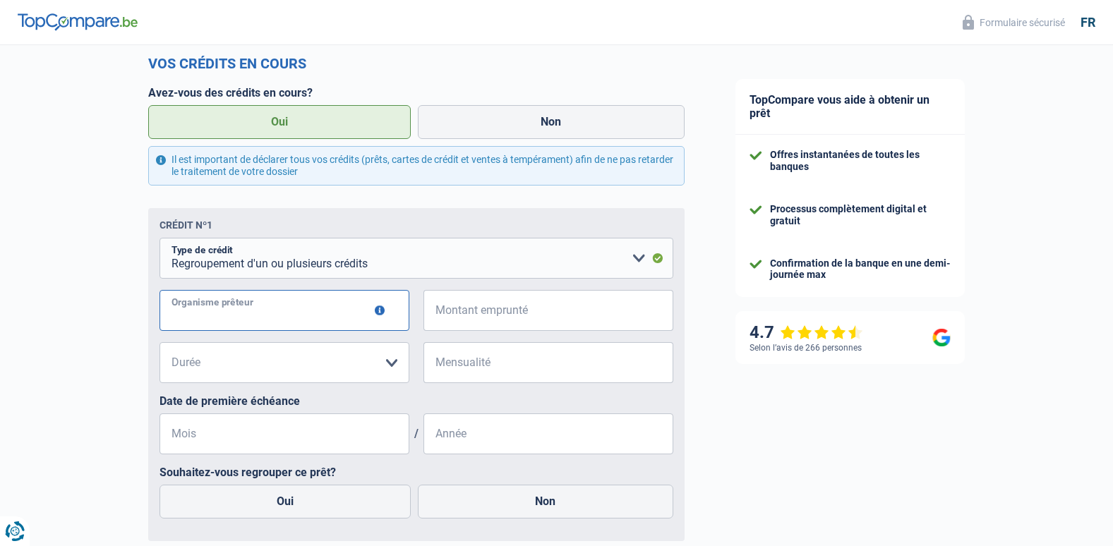
click at [279, 319] on input "Organisme prêteur" at bounding box center [284, 310] width 250 height 41
click at [184, 316] on input "Alfacrédit" at bounding box center [284, 310] width 250 height 41
click at [252, 324] on input "Alphacrédit" at bounding box center [284, 310] width 250 height 41
type input "Alphacrédit"
click at [435, 315] on span "€" at bounding box center [432, 310] width 18 height 41
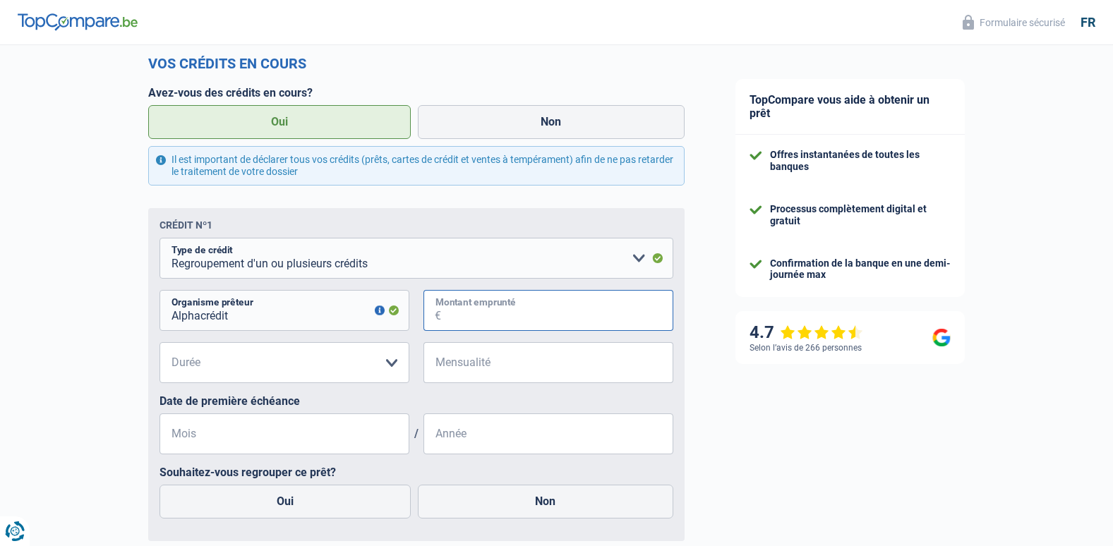
click at [533, 315] on input "Montant emprunté" at bounding box center [557, 310] width 232 height 41
type input "53.000"
click at [346, 368] on select "12 mois 18 mois 24 mois 30 mois 36 mois 42 mois 48 mois 60 mois 72 mois 84 mois…" at bounding box center [284, 362] width 250 height 41
select select "120"
click at [159, 345] on select "12 mois 18 mois 24 mois 30 mois 36 mois 42 mois 48 mois 60 mois 72 mois 84 mois…" at bounding box center [284, 362] width 250 height 41
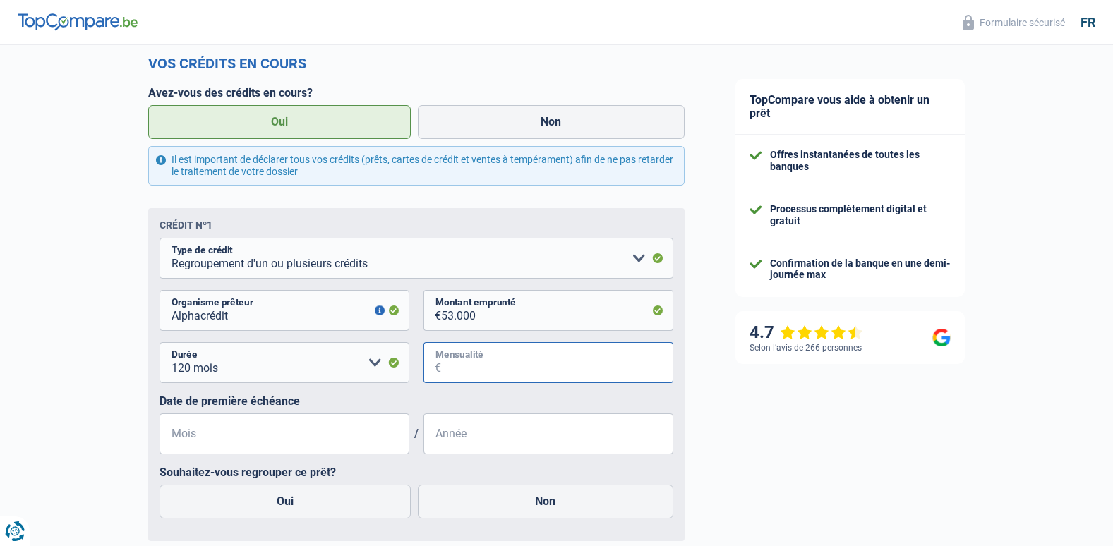
click at [445, 363] on input "Mensualité" at bounding box center [557, 362] width 232 height 41
type input "6"
type input "715"
click at [339, 444] on input "Mois" at bounding box center [284, 434] width 250 height 41
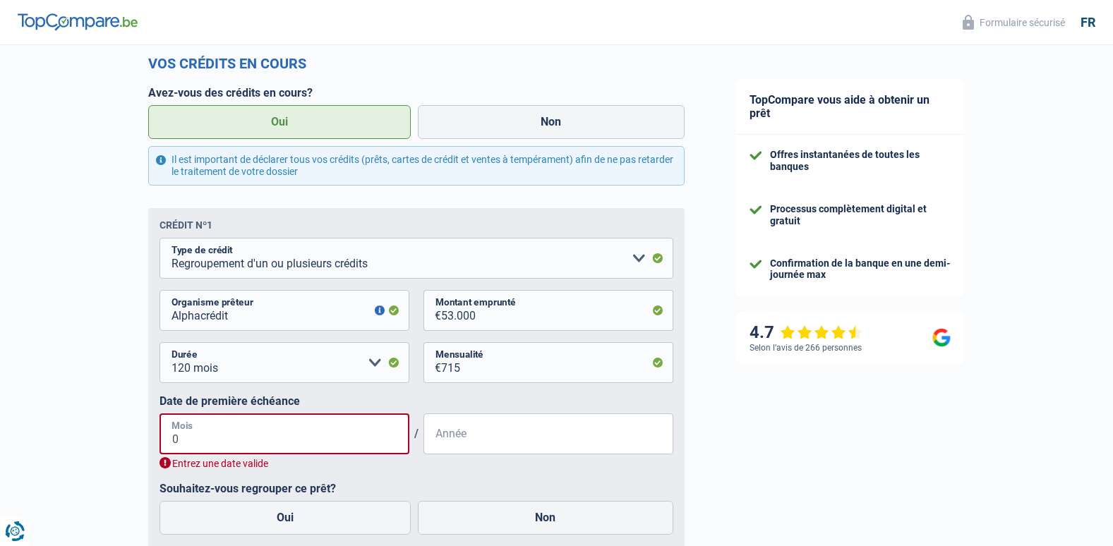
type input "09"
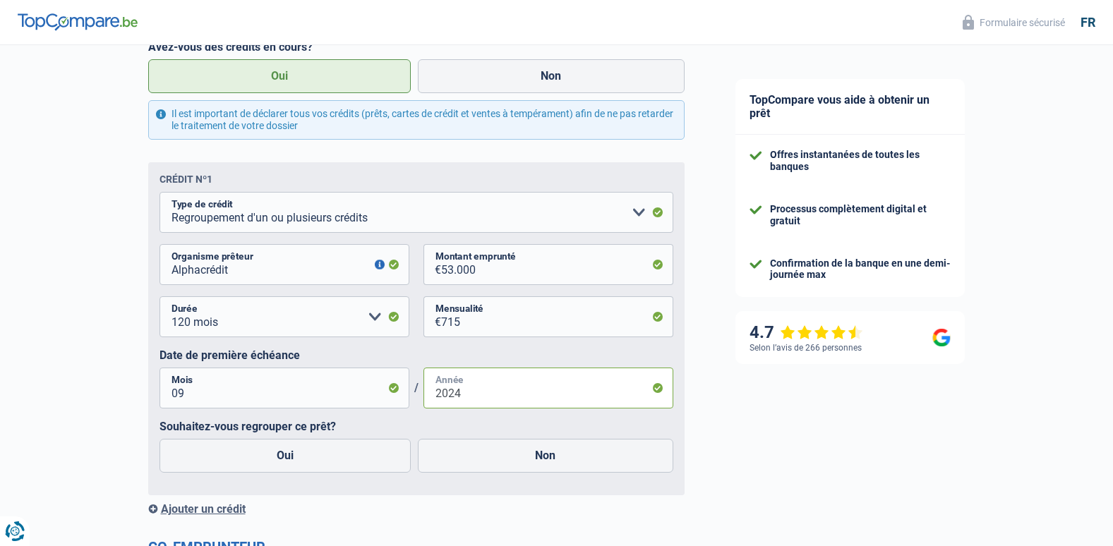
scroll to position [706, 0]
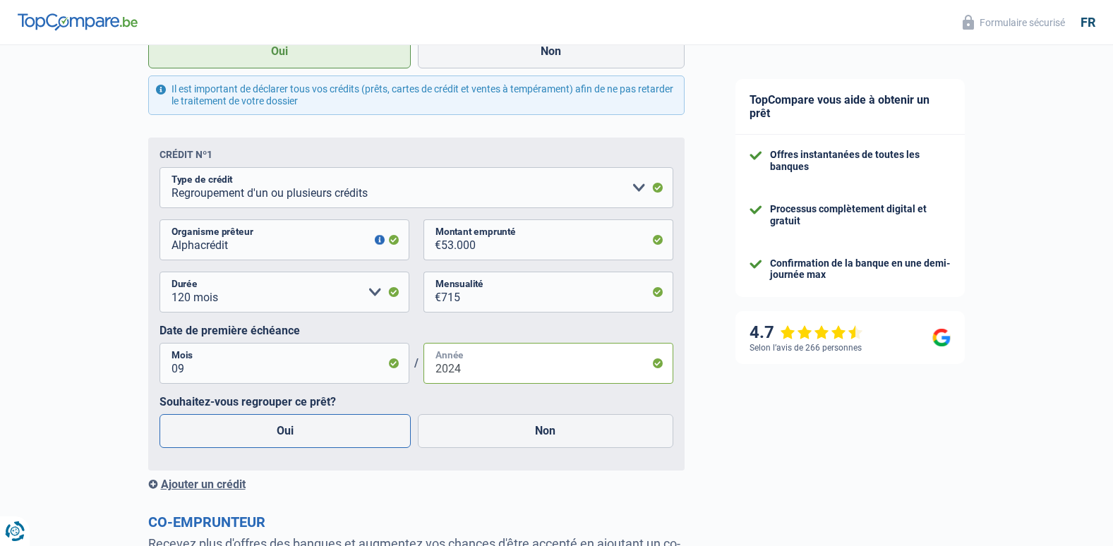
type input "2024"
click at [296, 433] on label "Oui" at bounding box center [285, 431] width 252 height 34
click at [296, 433] on input "Oui" at bounding box center [285, 431] width 252 height 34
radio input "true"
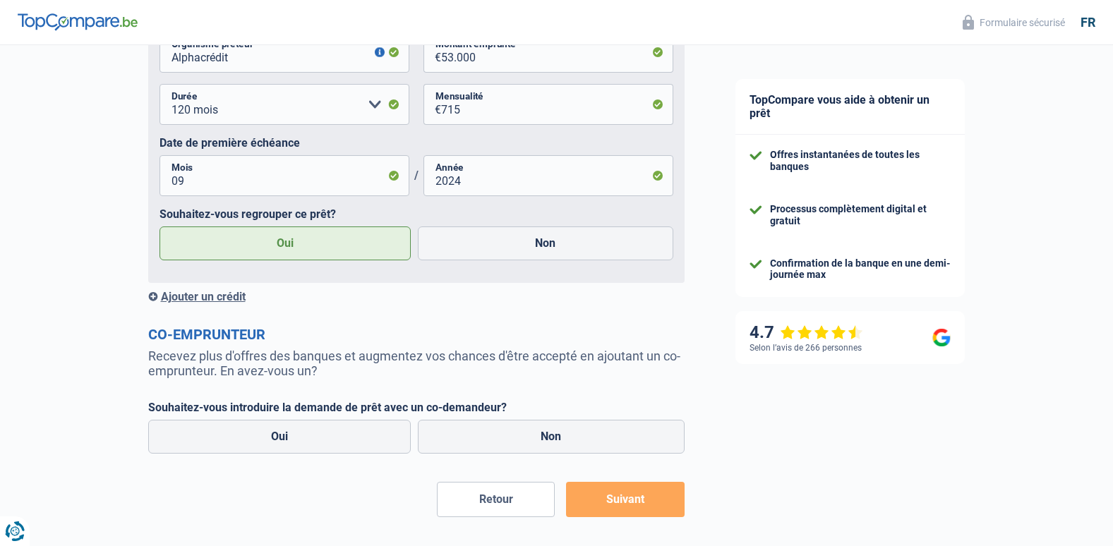
scroll to position [917, 0]
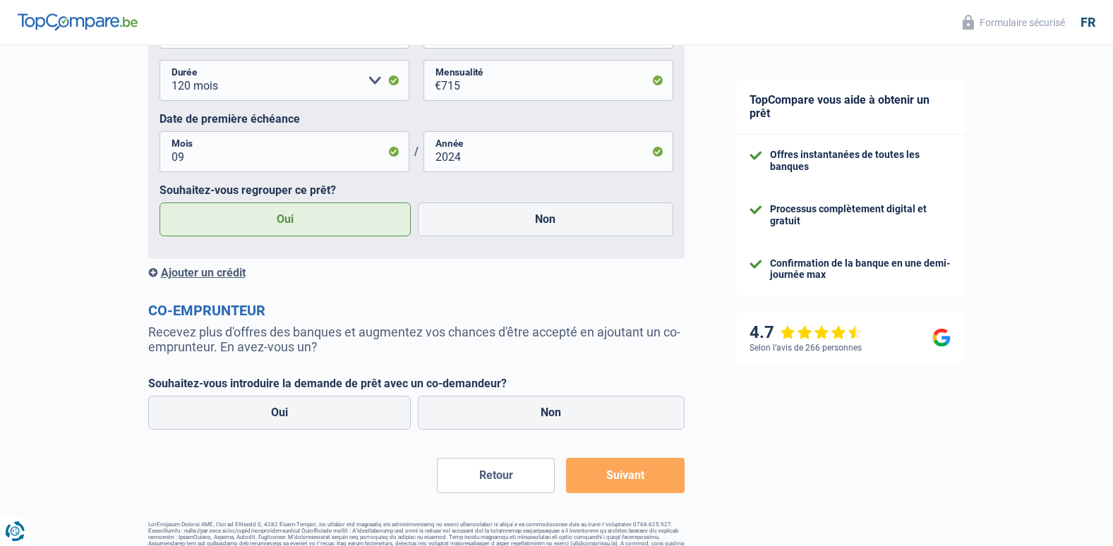
click at [232, 276] on div "Ajouter un crédit" at bounding box center [416, 272] width 536 height 13
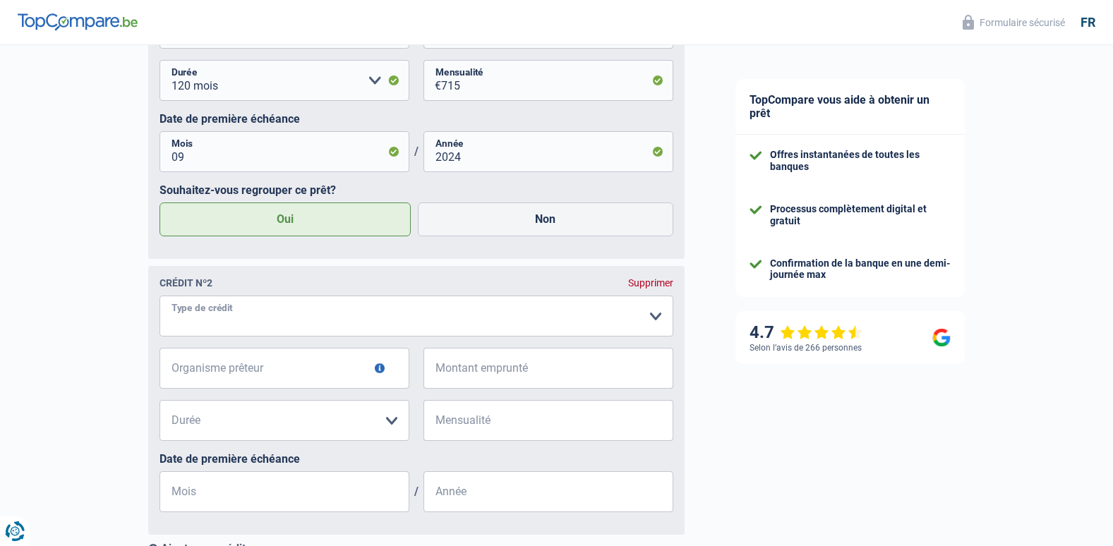
click at [243, 318] on select "Carte ou ouverture de crédit Prêt hypothécaire Vente à tempérament Prêt à tempé…" at bounding box center [416, 316] width 514 height 41
select select "personalLoan"
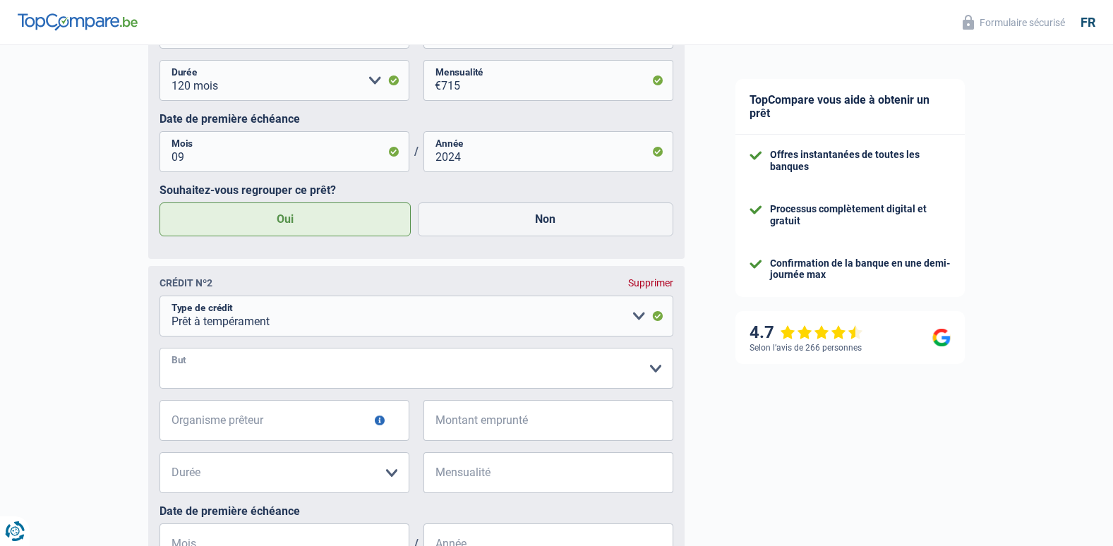
click at [261, 366] on select "Confort maison: meubles, textile, peinture, électroménager, outillage non-profe…" at bounding box center [416, 368] width 514 height 41
select select "loanRepayment"
click at [159, 351] on select "Confort maison: meubles, textile, peinture, électroménager, outillage non-profe…" at bounding box center [416, 368] width 514 height 41
click at [255, 419] on input "Organisme prêteur" at bounding box center [284, 420] width 250 height 41
type input "Beobank"
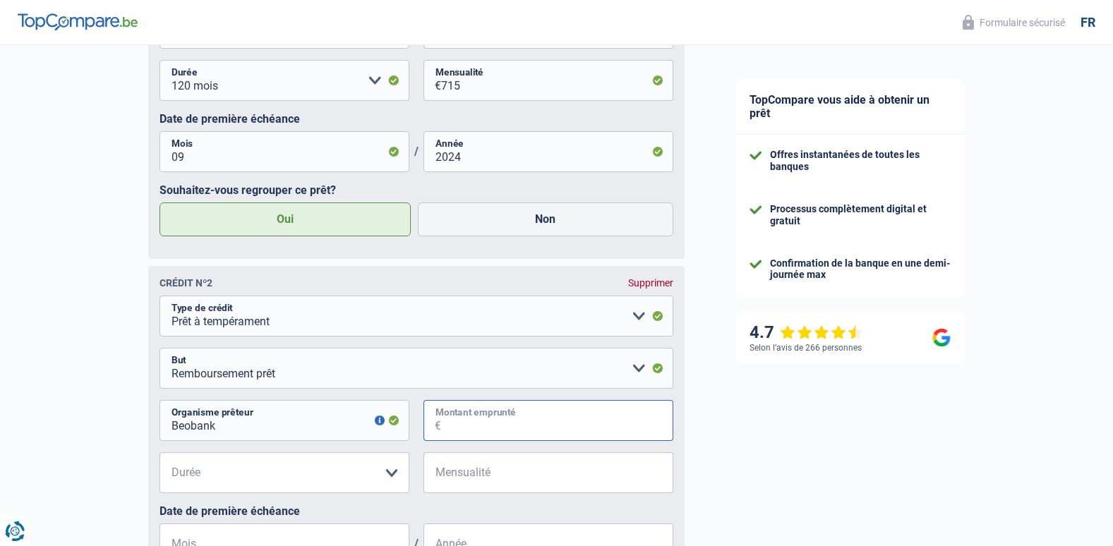
click at [476, 424] on input "Montant emprunté" at bounding box center [557, 420] width 232 height 41
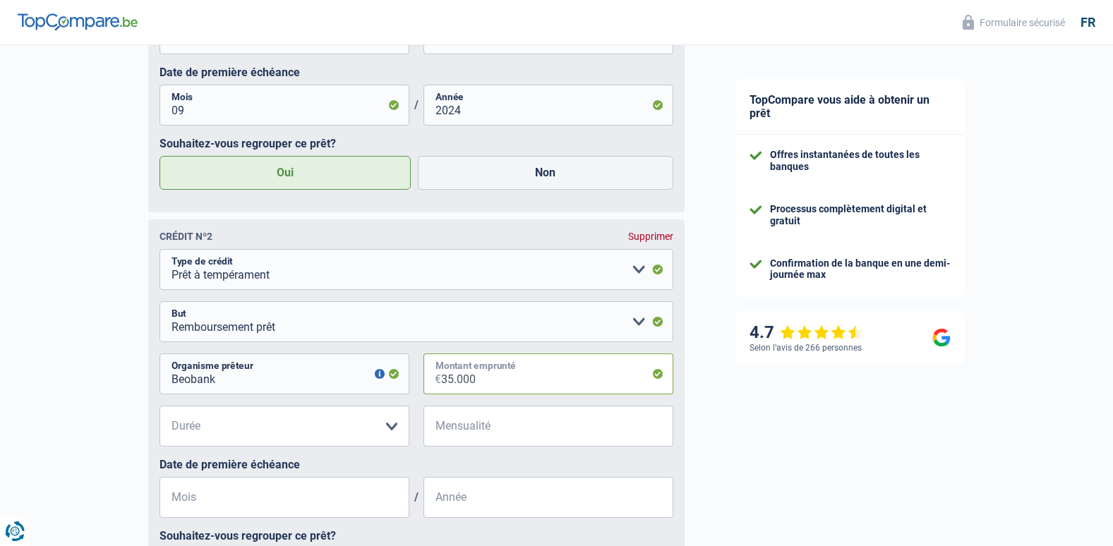
scroll to position [988, 0]
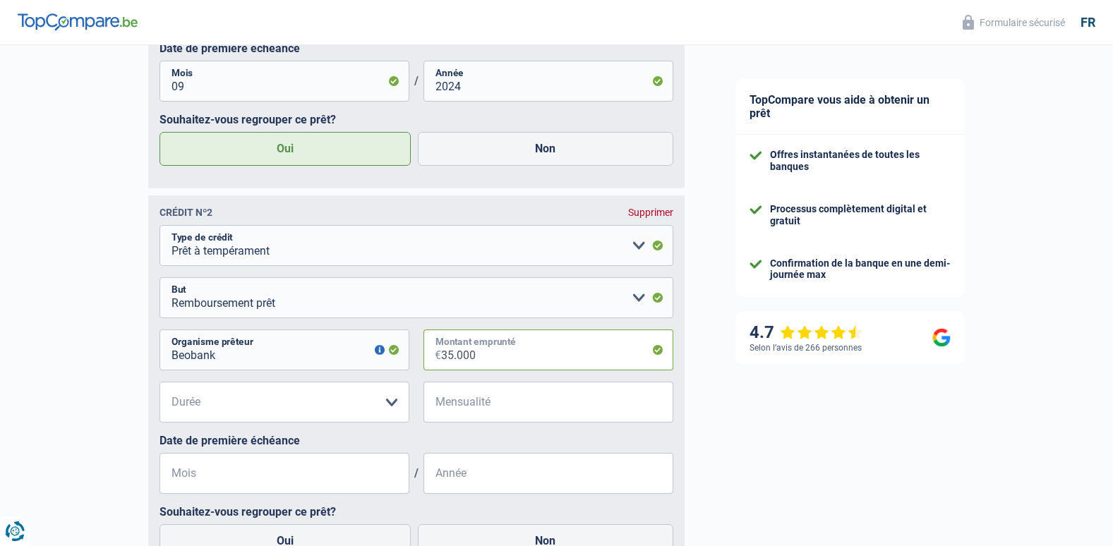
type input "35.000"
click at [363, 406] on select "12 mois 18 mois 24 mois 30 mois 36 mois 42 mois 48 mois 60 mois 72 mois 84 mois…" at bounding box center [284, 402] width 250 height 41
select select "84"
click at [159, 385] on select "12 mois 18 mois 24 mois 30 mois 36 mois 42 mois 48 mois 60 mois 72 mois 84 mois…" at bounding box center [284, 402] width 250 height 41
click at [464, 408] on input "Mensualité" at bounding box center [557, 402] width 232 height 41
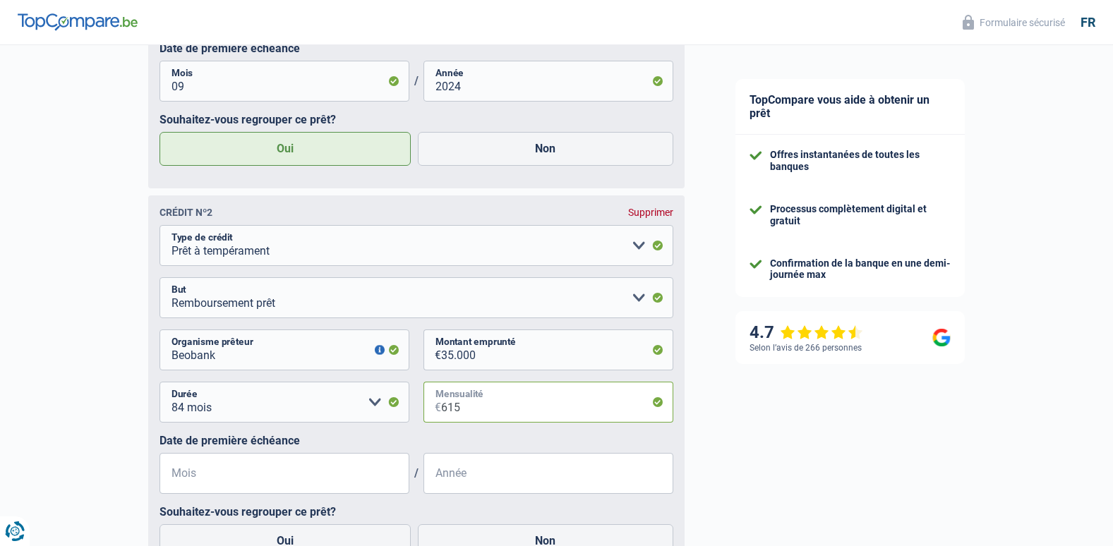
scroll to position [1059, 0]
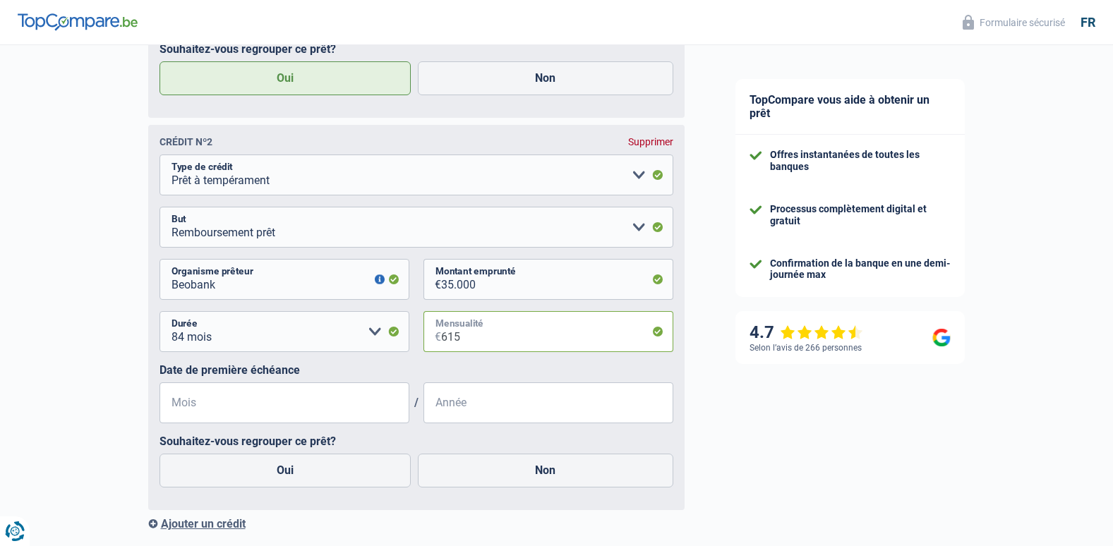
type input "615"
click at [327, 406] on input "Mois" at bounding box center [284, 402] width 250 height 41
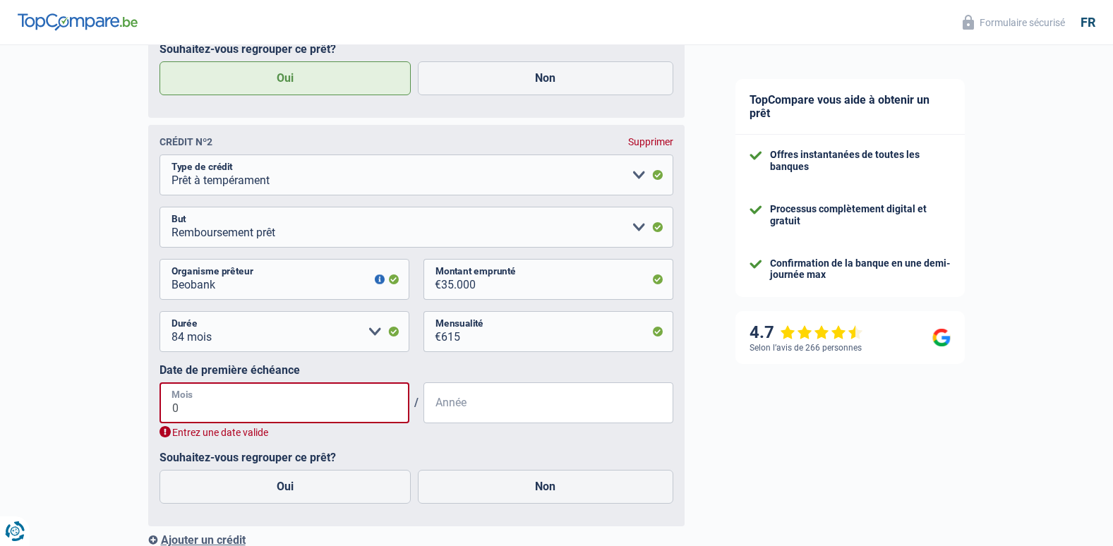
type input "08"
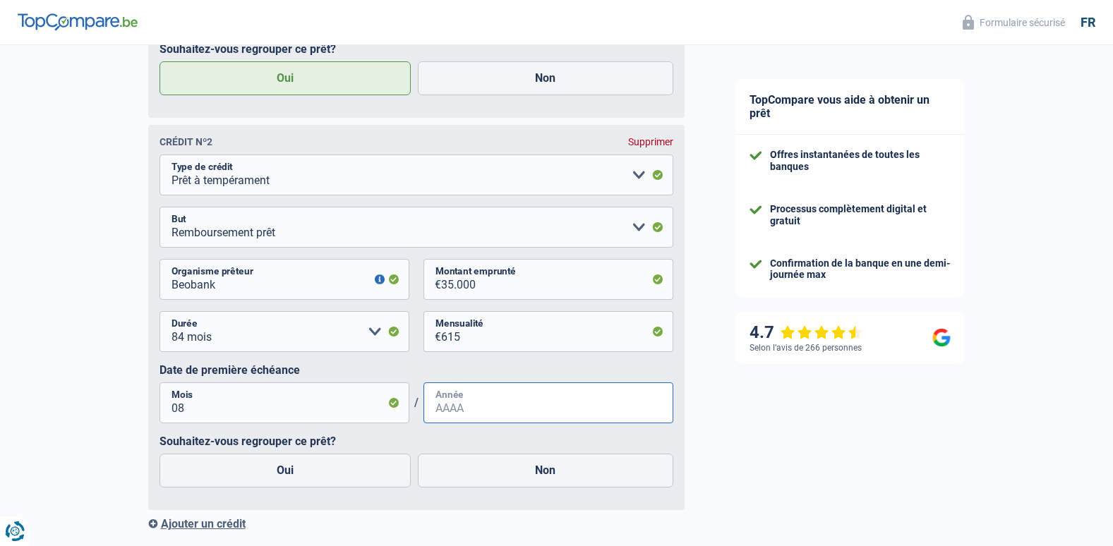
click at [444, 409] on input "Année" at bounding box center [548, 402] width 250 height 41
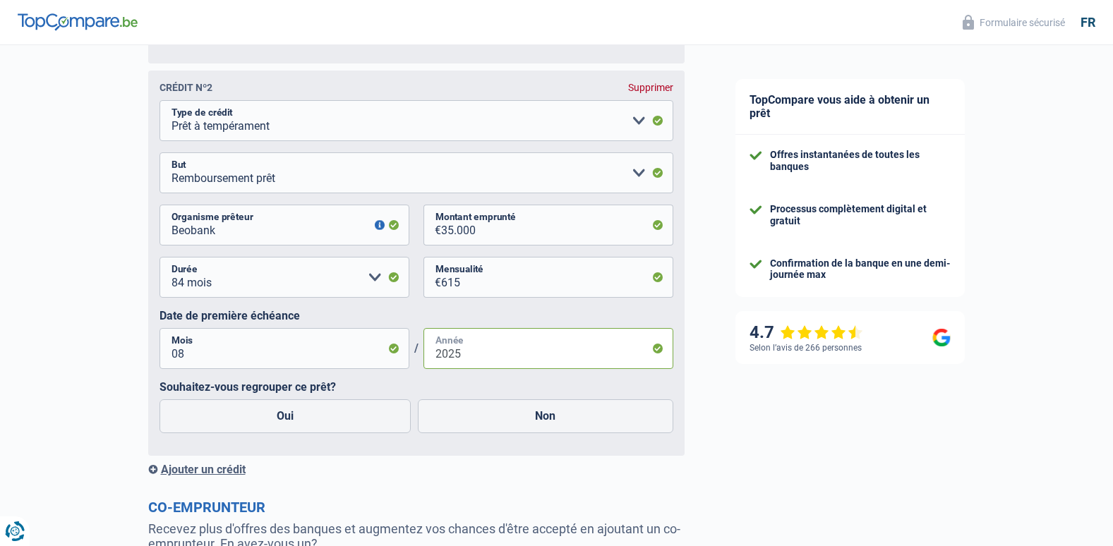
scroll to position [1129, 0]
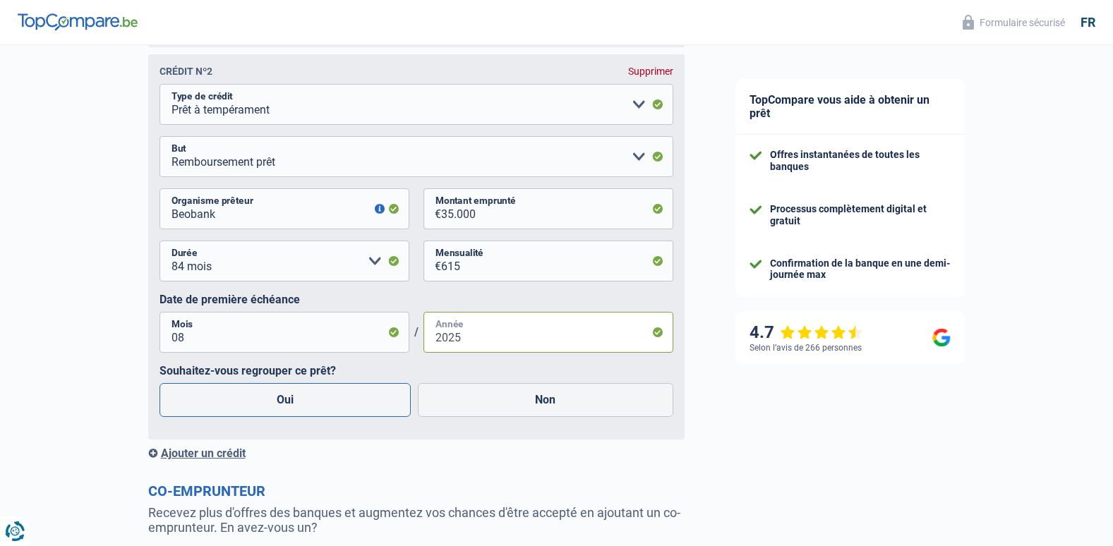
type input "2025"
click at [358, 403] on label "Oui" at bounding box center [285, 400] width 252 height 34
click at [358, 403] on input "Oui" at bounding box center [285, 400] width 252 height 34
radio input "true"
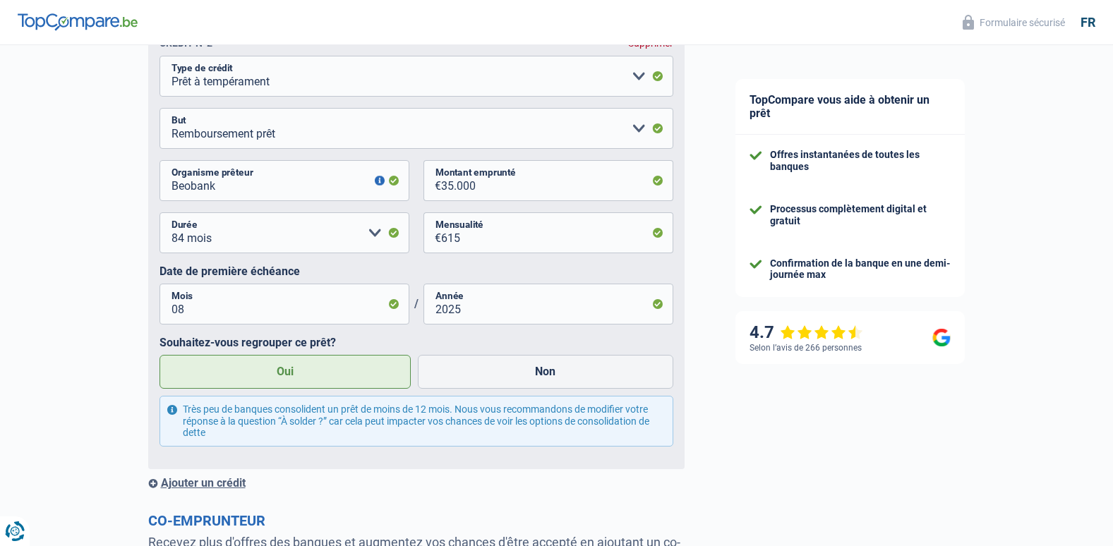
scroll to position [1200, 0]
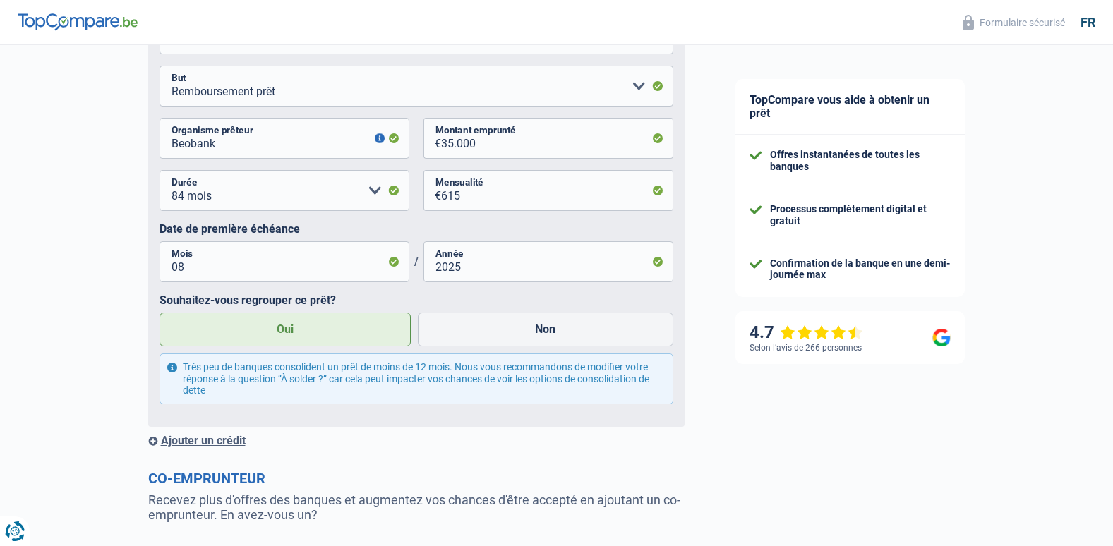
click at [240, 443] on div "Ajouter un crédit" at bounding box center [416, 440] width 536 height 13
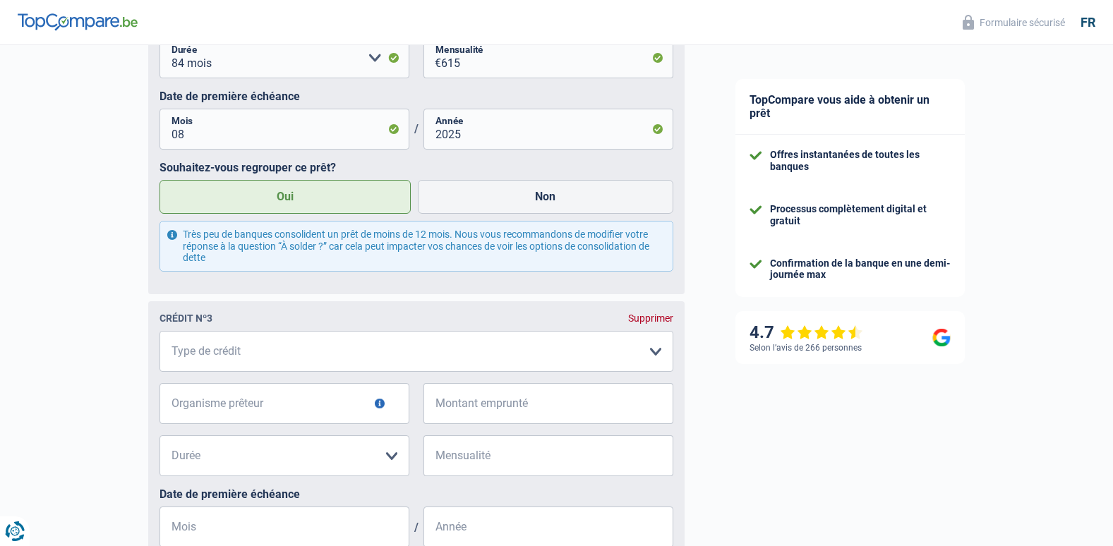
scroll to position [1341, 0]
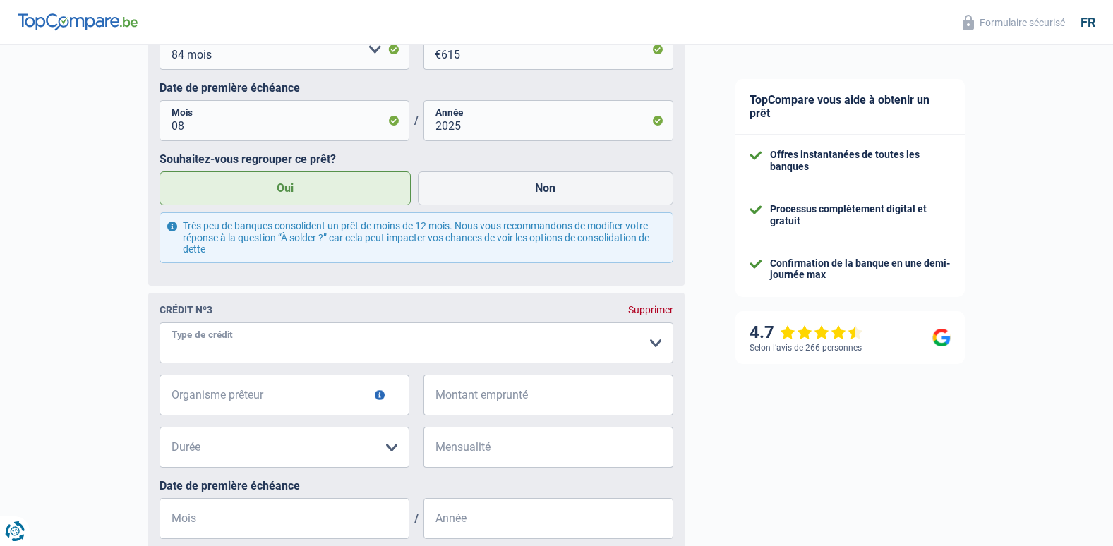
click at [263, 350] on select "Carte ou ouverture de crédit Prêt hypothécaire Vente à tempérament Prêt à tempé…" at bounding box center [416, 342] width 514 height 41
select select "cardOrCredit"
click at [231, 399] on input "Organisme prêteur" at bounding box center [284, 395] width 250 height 41
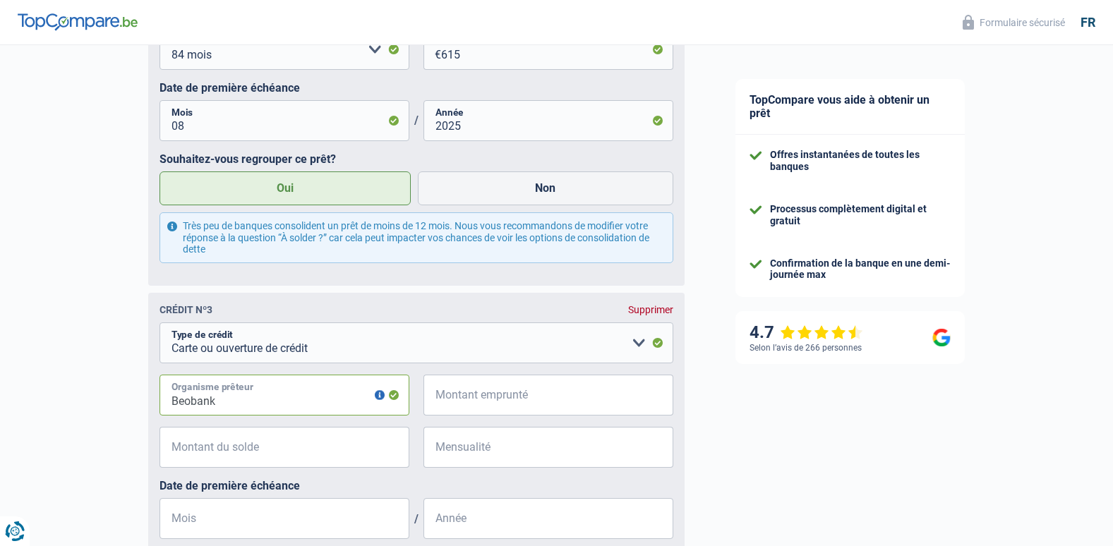
type input "Beobank"
type input "1.500"
click at [203, 454] on input "Montant du solde" at bounding box center [293, 447] width 232 height 41
type input "1.450"
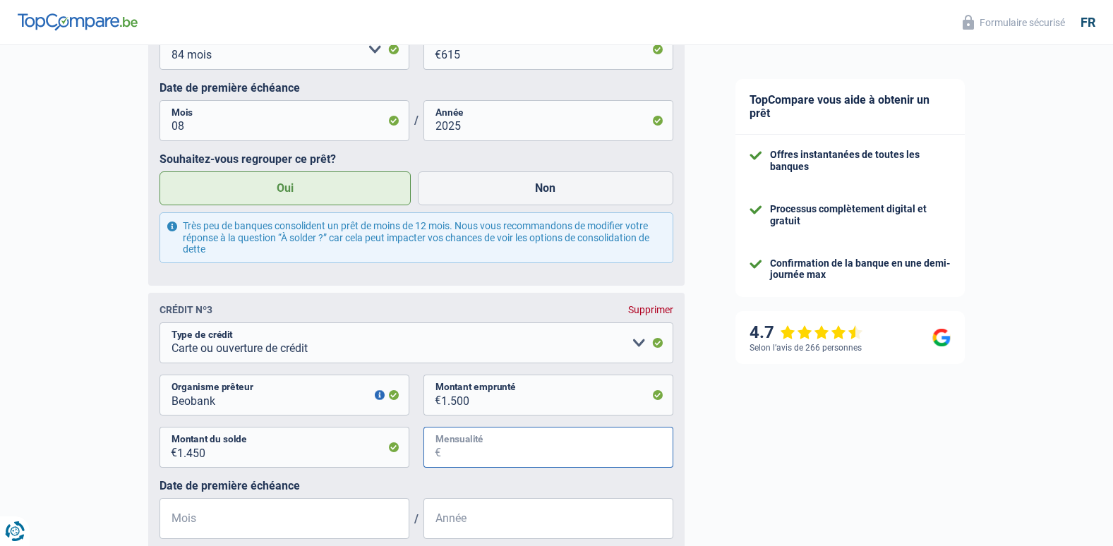
click at [443, 454] on input "Mensualité" at bounding box center [557, 447] width 232 height 41
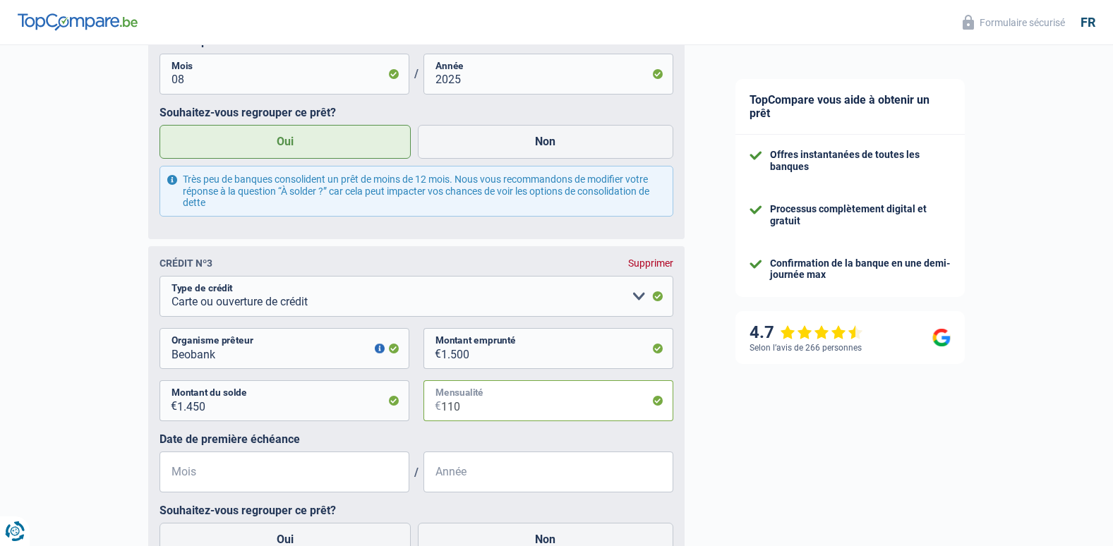
scroll to position [1411, 0]
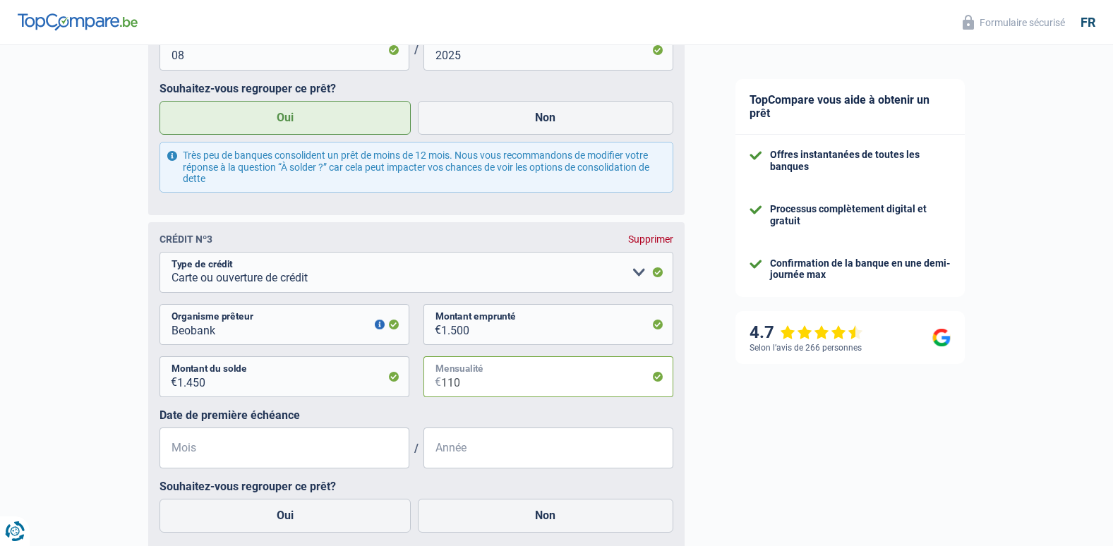
type input "110"
click at [330, 453] on input "Mois" at bounding box center [284, 448] width 250 height 41
type input "08"
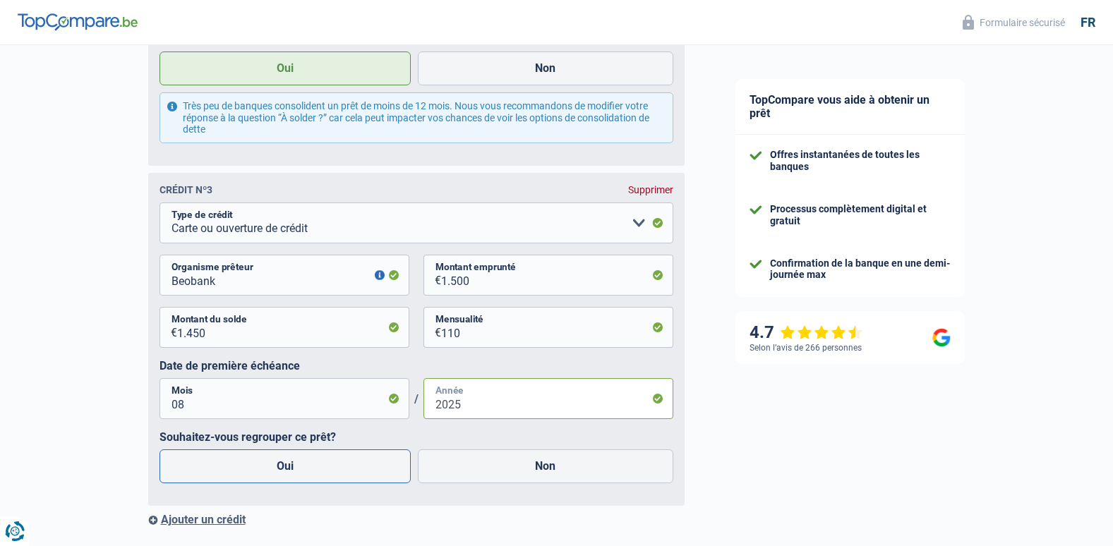
scroll to position [1482, 0]
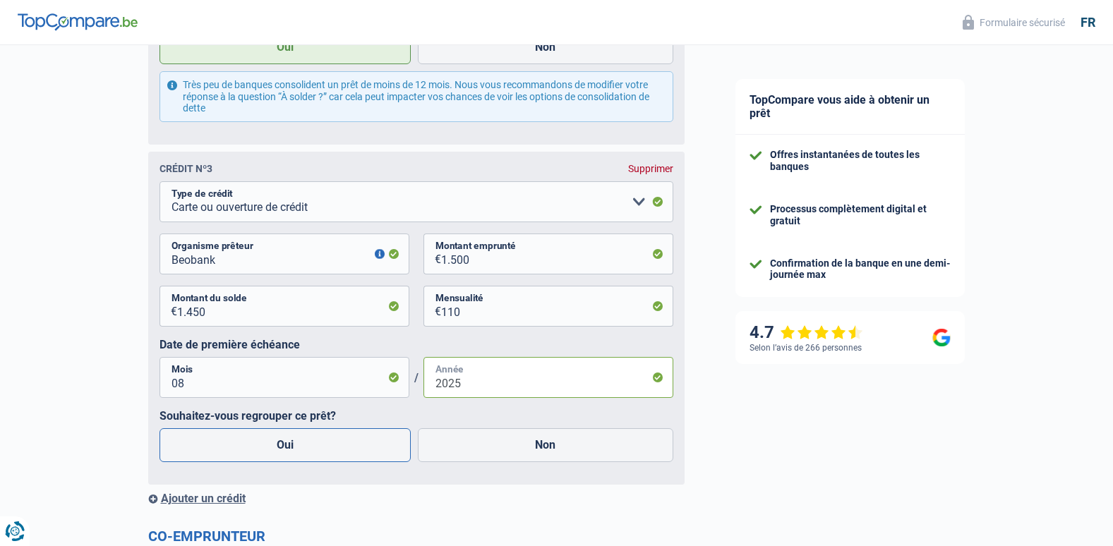
type input "2025"
click at [334, 452] on label "Oui" at bounding box center [285, 445] width 252 height 34
click at [334, 452] on input "Oui" at bounding box center [285, 445] width 252 height 34
radio input "true"
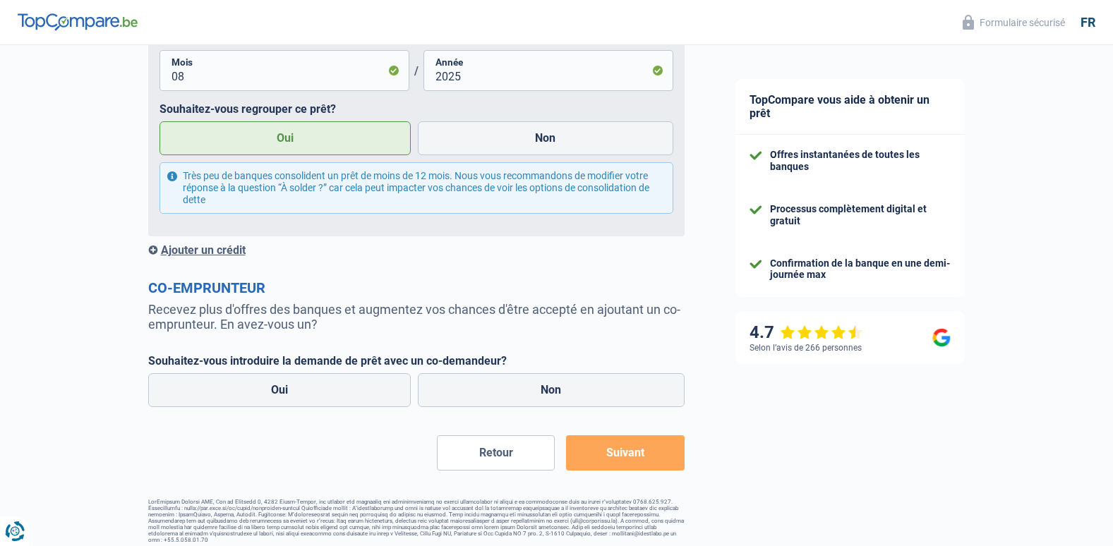
scroll to position [1802, 0]
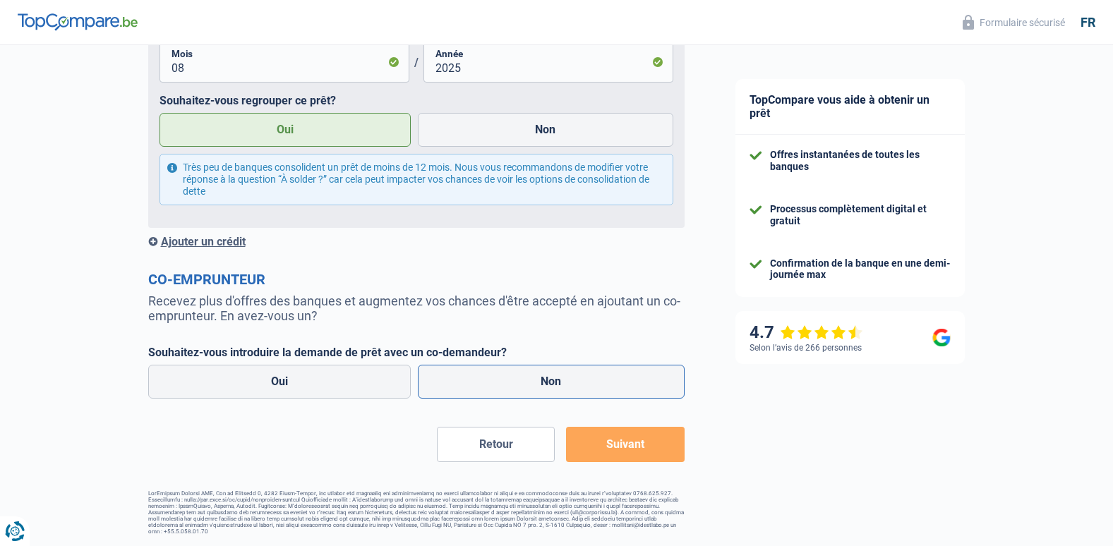
click at [530, 388] on label "Non" at bounding box center [551, 382] width 267 height 34
click at [530, 388] on input "Non" at bounding box center [551, 382] width 267 height 34
radio input "true"
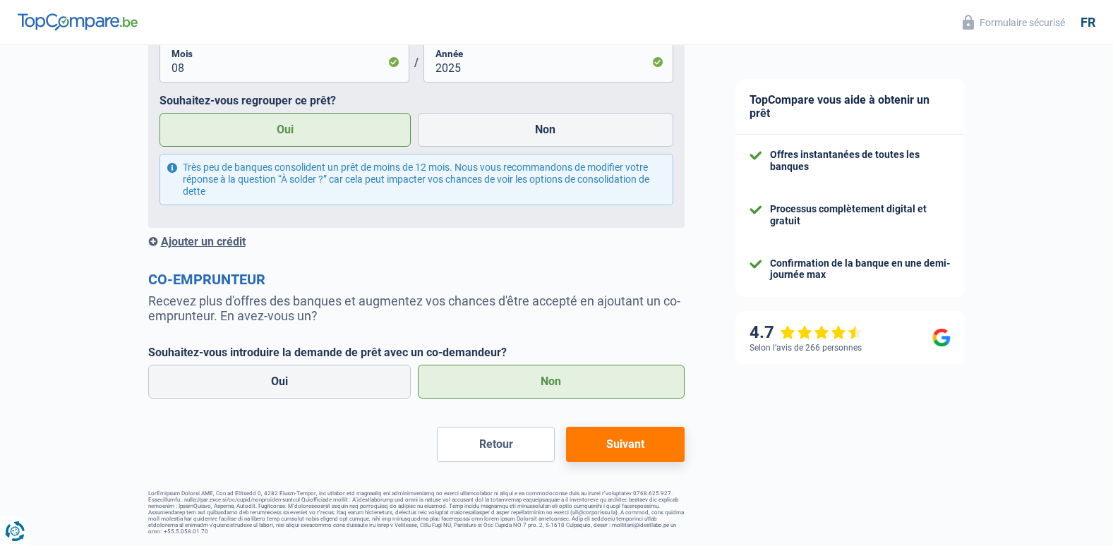
click at [602, 442] on button "Suivant" at bounding box center [625, 444] width 118 height 35
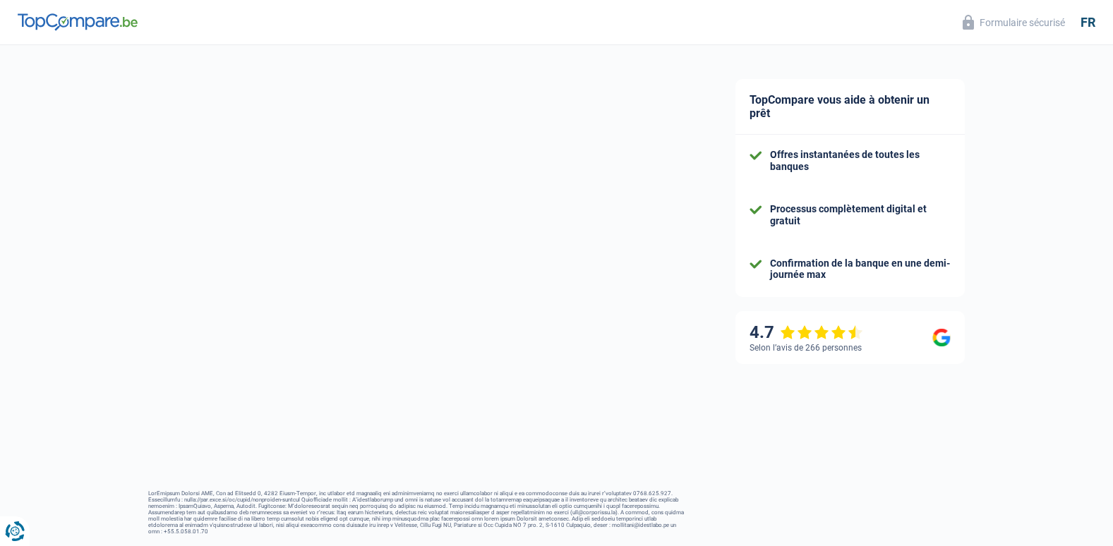
select select "refinancing"
select select "120"
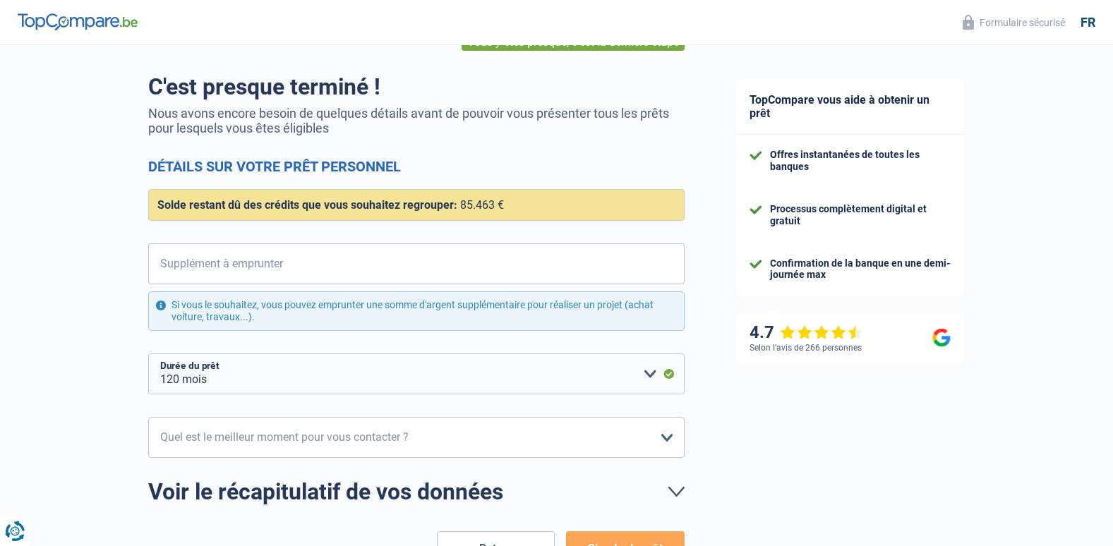
scroll to position [49, 0]
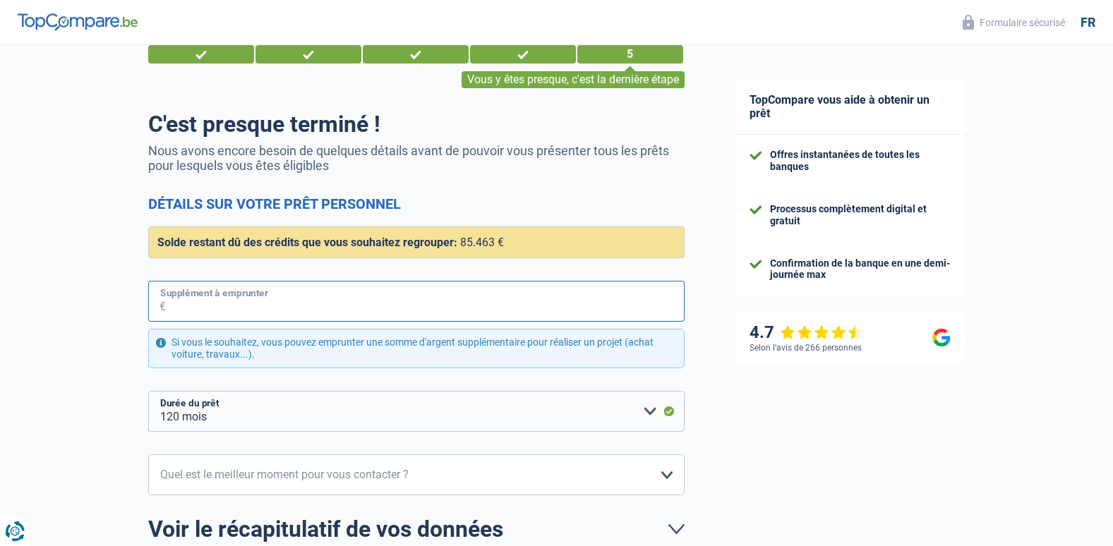
click at [446, 307] on input "Supplément à emprunter" at bounding box center [425, 301] width 519 height 41
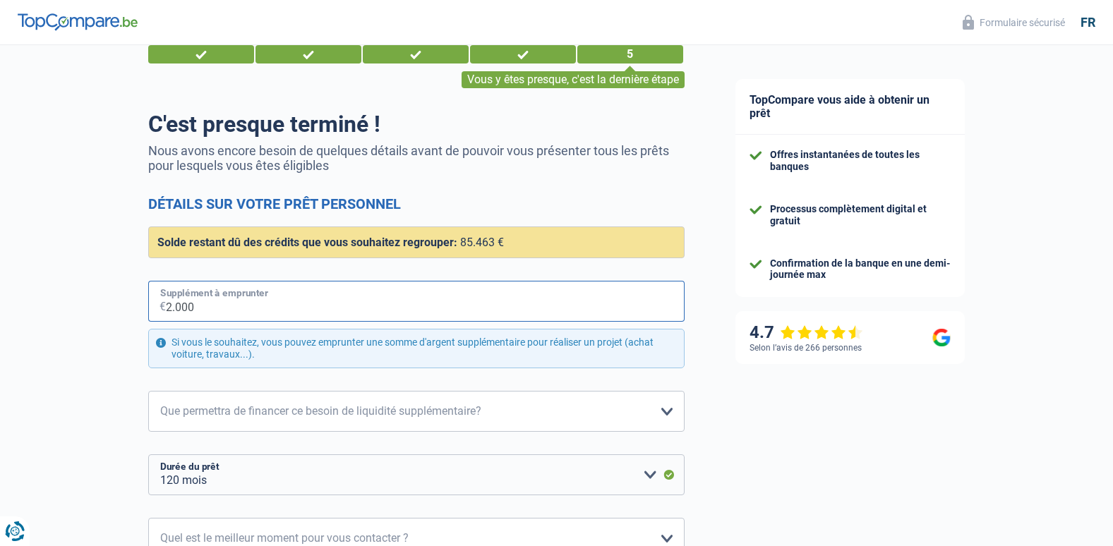
type input "2.000"
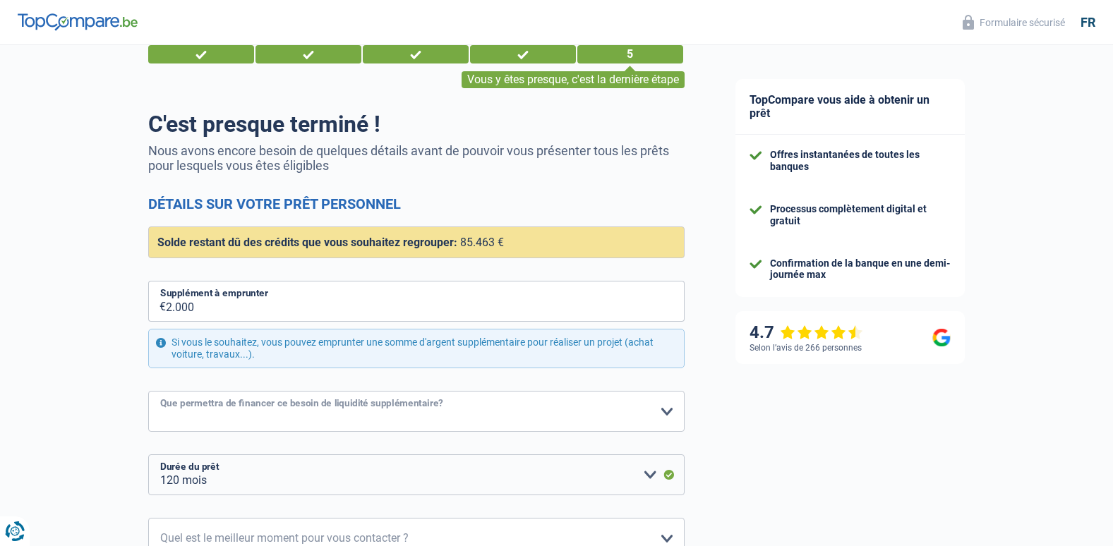
click at [261, 418] on select "Confort maison: meubles, textile, peinture, électroménager, outillage non-profe…" at bounding box center [416, 411] width 536 height 41
select select "medical"
click at [148, 392] on select "Confort maison: meubles, textile, peinture, électroménager, outillage non-profe…" at bounding box center [416, 411] width 536 height 41
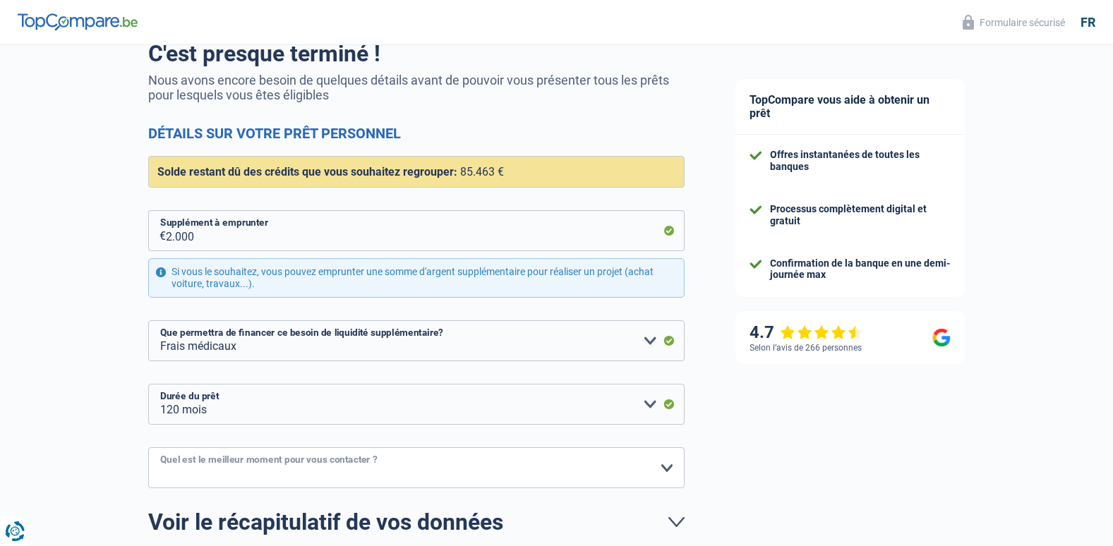
click at [637, 465] on select "10h-12h 12h-14h 14h-16h 16h-18h Veuillez sélectionner une option" at bounding box center [416, 467] width 536 height 41
select select "10-12"
click at [148, 448] on select "10h-12h 12h-14h 14h-16h 16h-18h Veuillez sélectionner une option" at bounding box center [416, 467] width 536 height 41
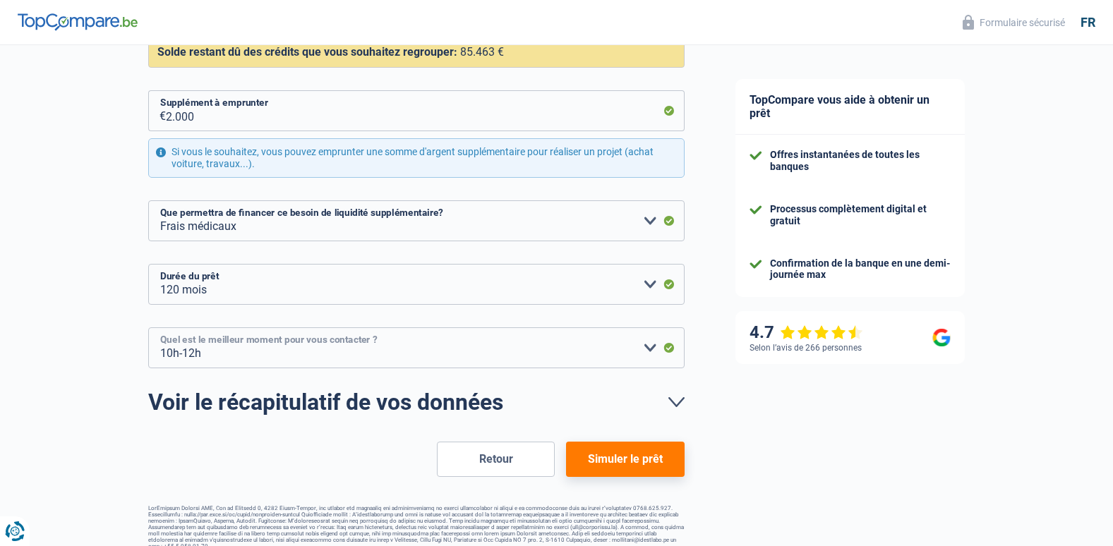
scroll to position [253, 0]
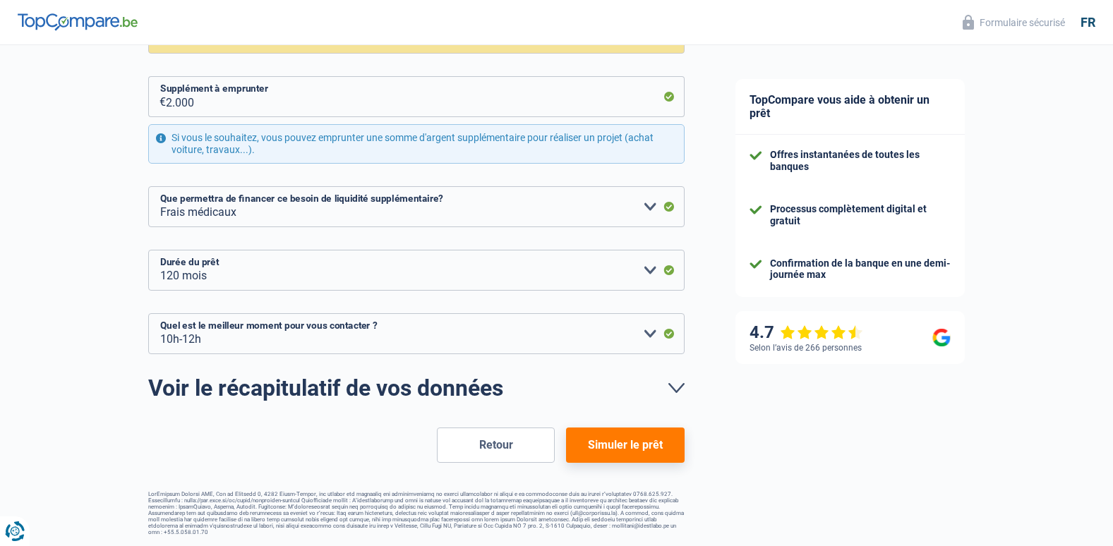
click at [648, 450] on button "Simuler le prêt" at bounding box center [625, 445] width 118 height 35
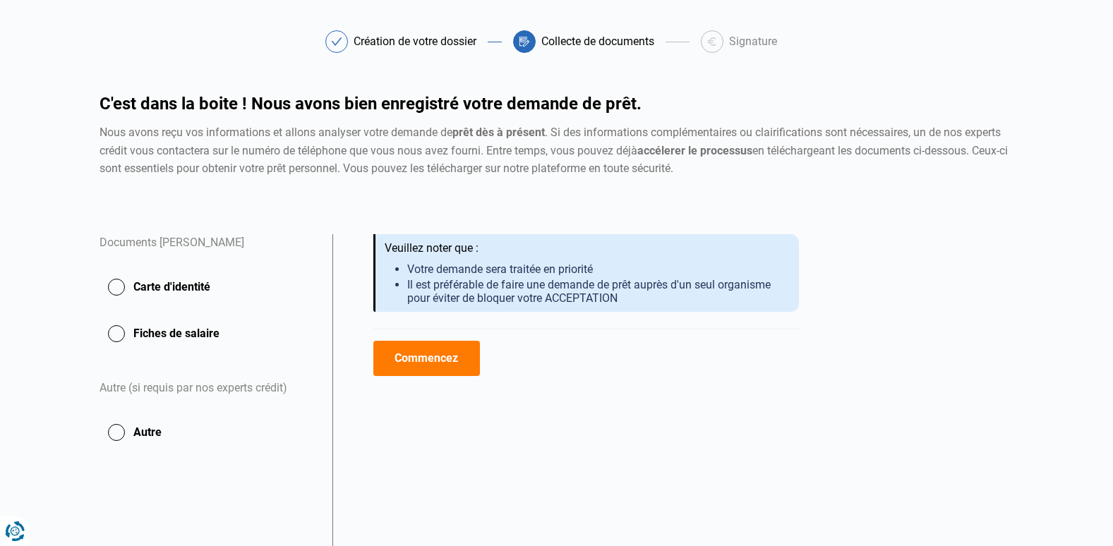
scroll to position [71, 0]
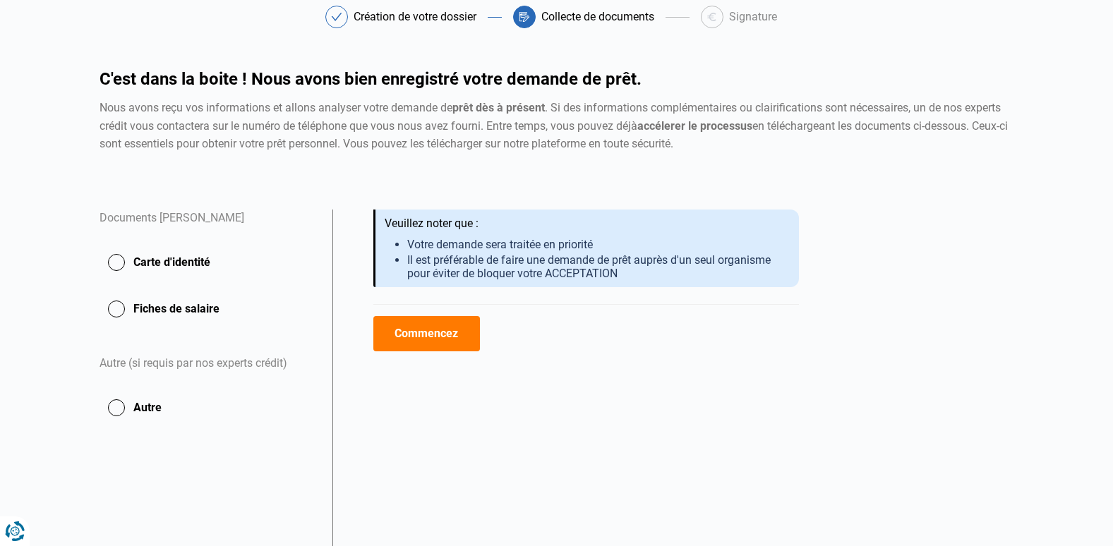
click at [446, 326] on button "Commencez" at bounding box center [426, 333] width 107 height 35
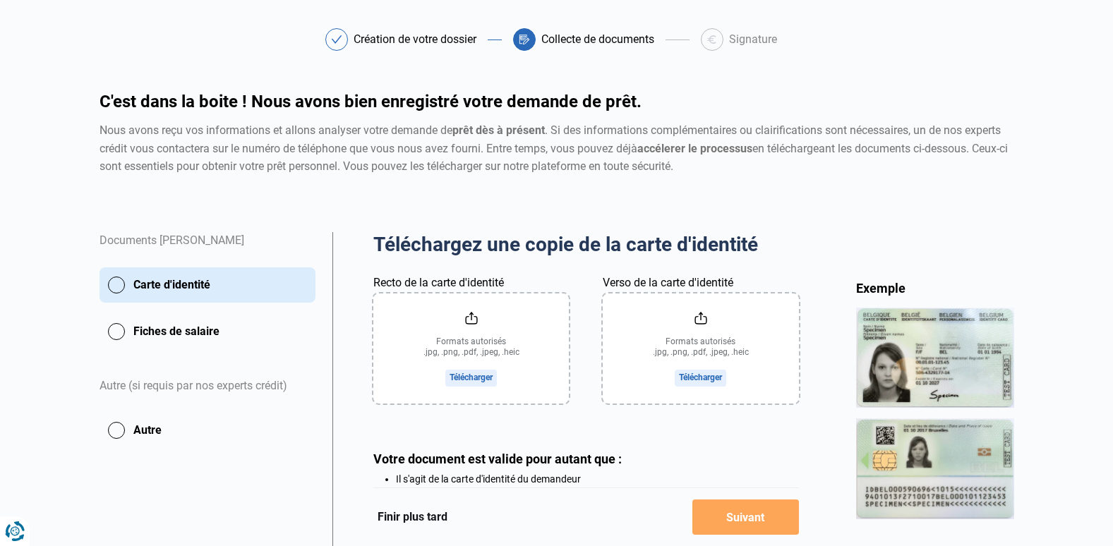
scroll to position [71, 0]
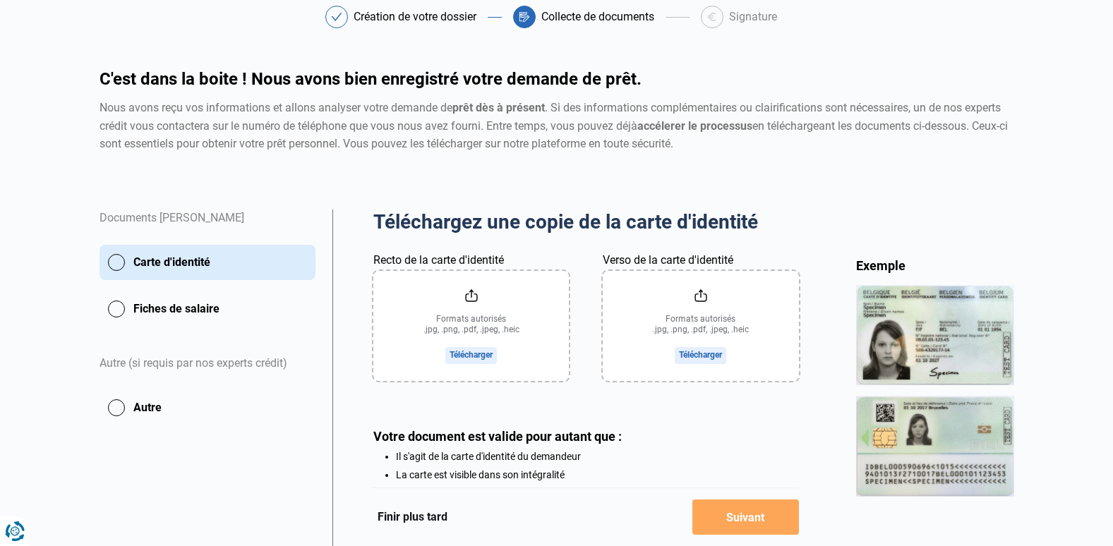
click at [478, 354] on input "Recto de la carte d'identité" at bounding box center [470, 326] width 195 height 110
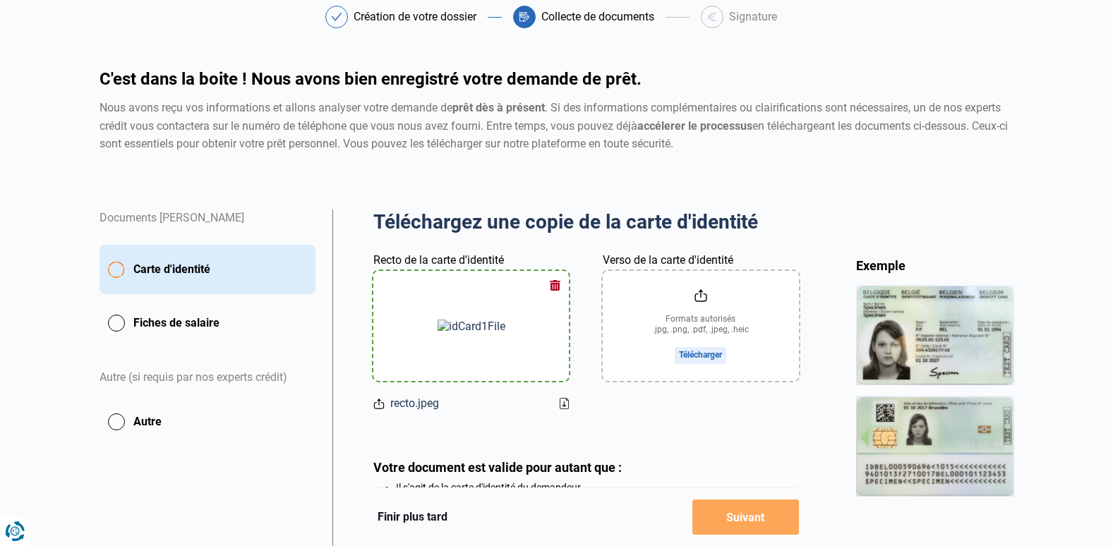
click at [692, 351] on input "Verso de la carte d'identité" at bounding box center [700, 326] width 195 height 110
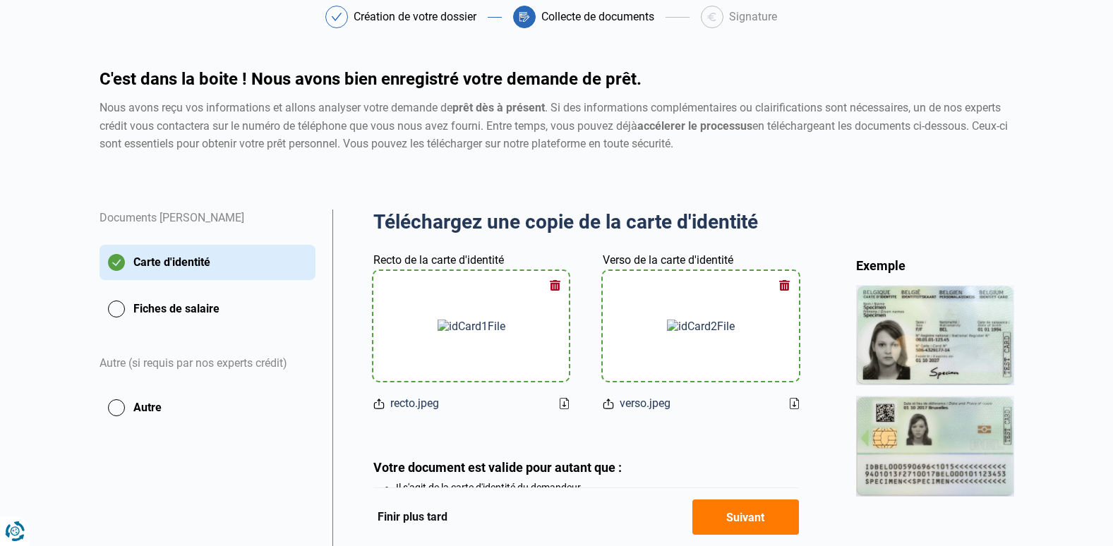
click at [567, 403] on icon at bounding box center [564, 403] width 9 height 11
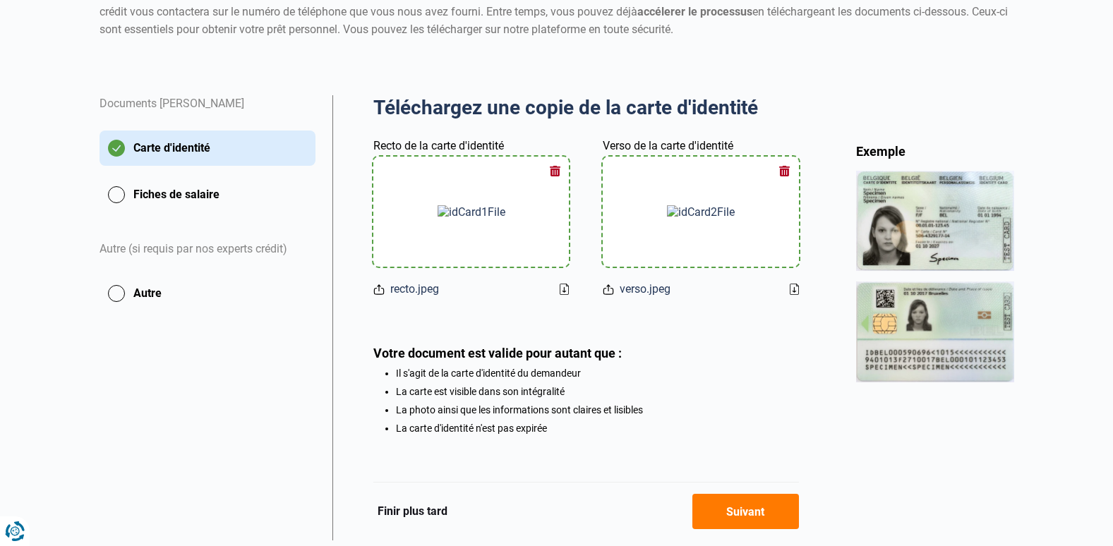
scroll to position [159, 0]
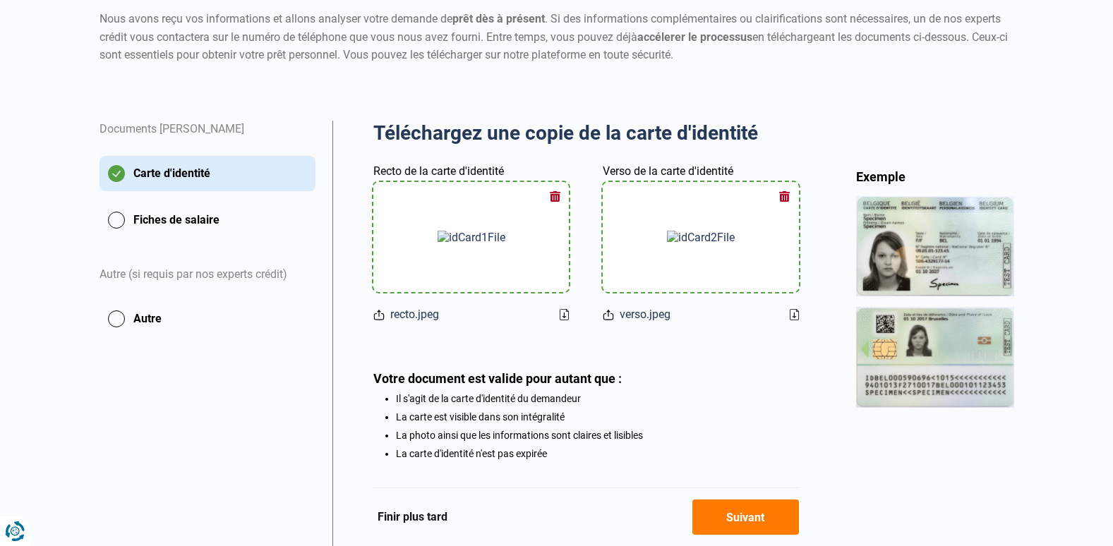
click at [116, 219] on button "Fiches de salaire" at bounding box center [207, 220] width 216 height 35
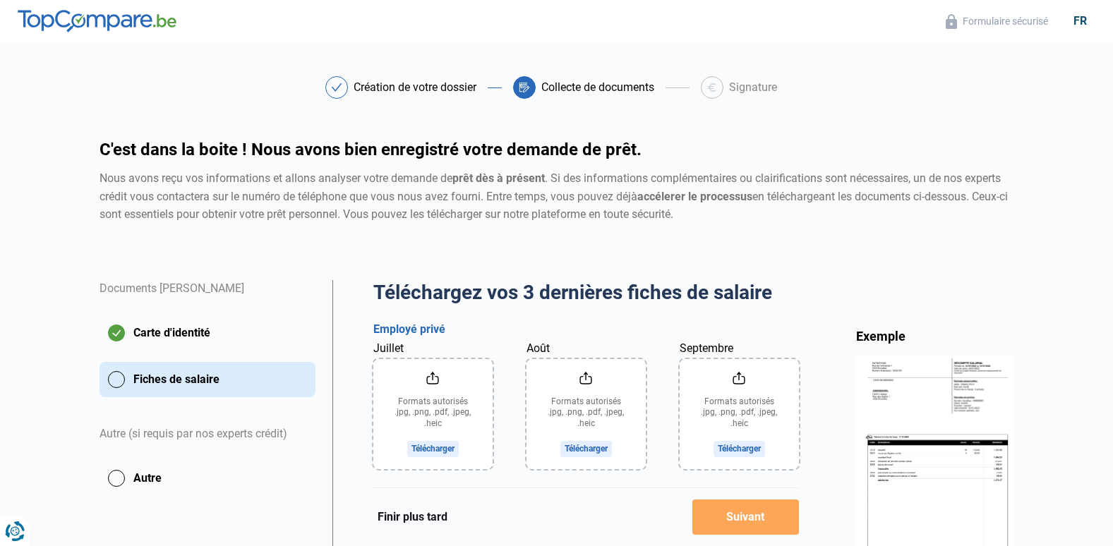
click at [433, 447] on input "Juillet" at bounding box center [432, 414] width 119 height 110
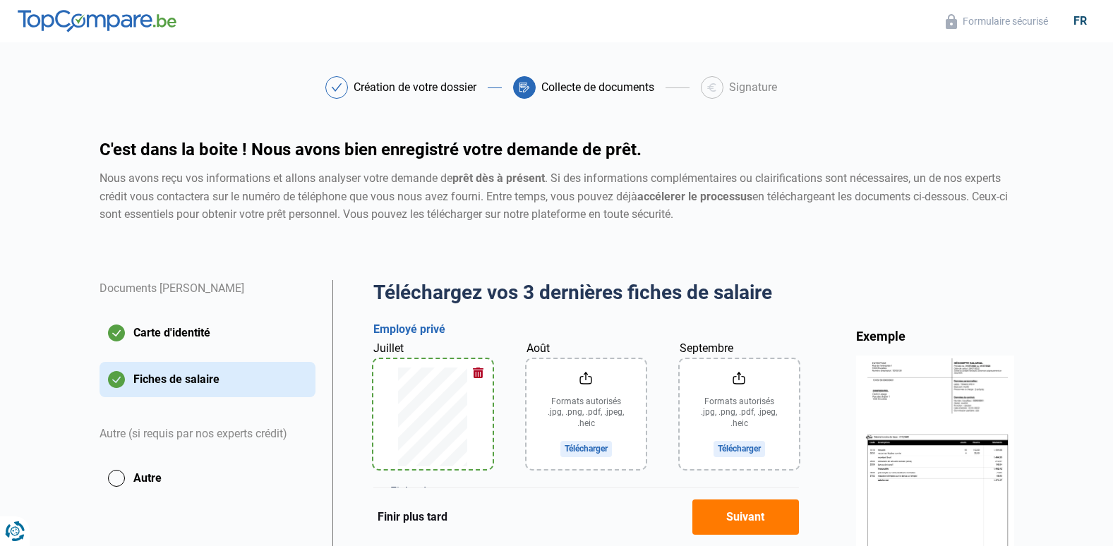
click at [749, 519] on button "Suivant" at bounding box center [745, 517] width 107 height 35
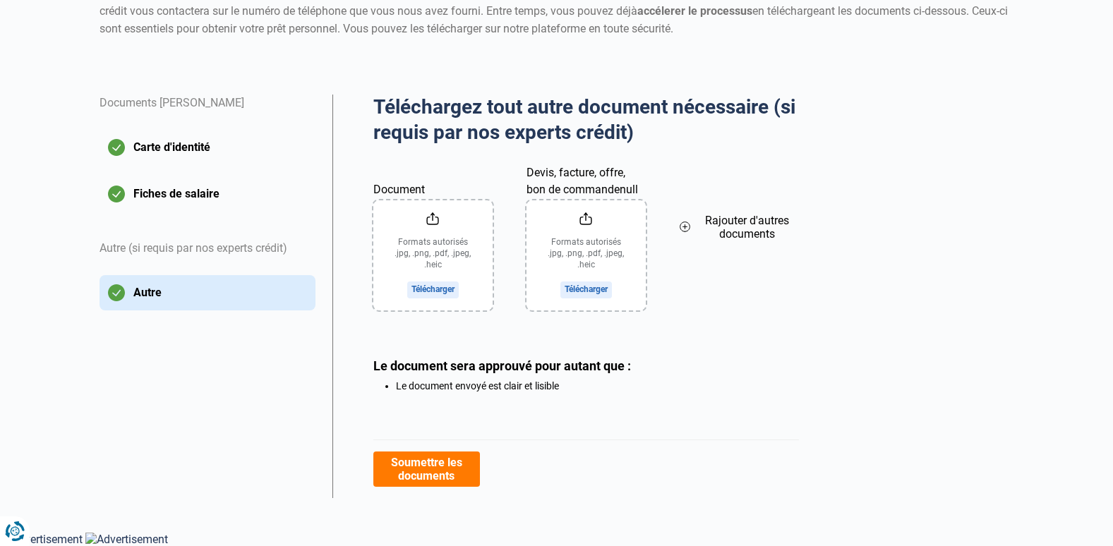
scroll to position [186, 0]
click at [412, 467] on button "Soumettre les documents" at bounding box center [426, 469] width 107 height 35
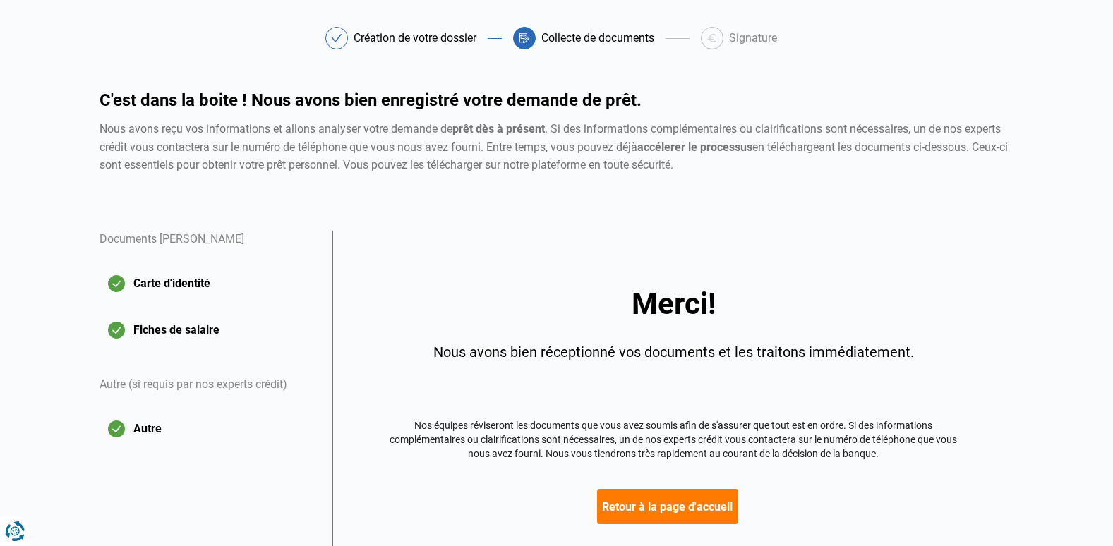
scroll to position [71, 0]
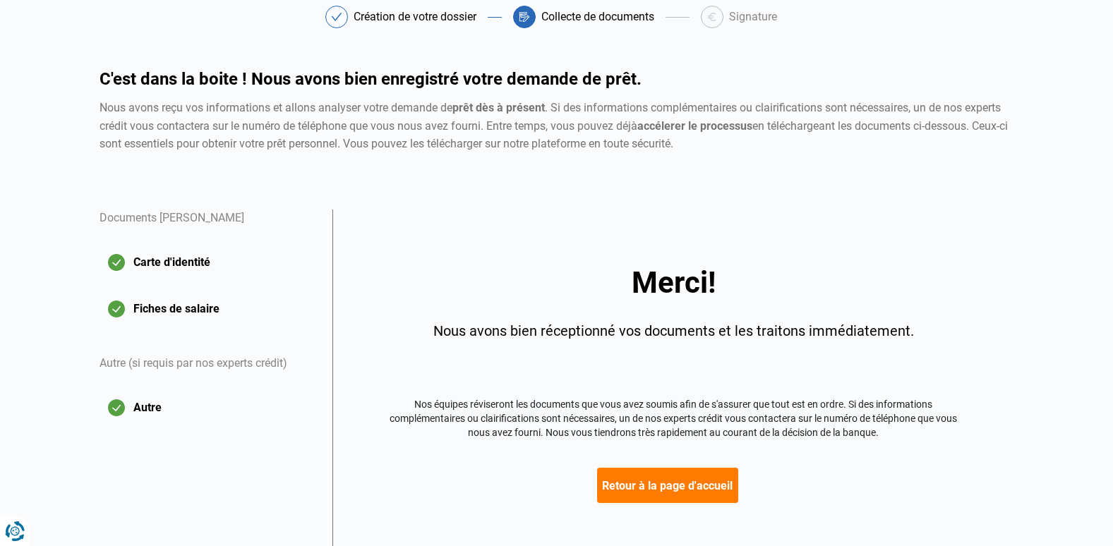
click at [648, 480] on button "Retour à la page d'accueil" at bounding box center [667, 485] width 141 height 35
